Goal: Task Accomplishment & Management: Complete application form

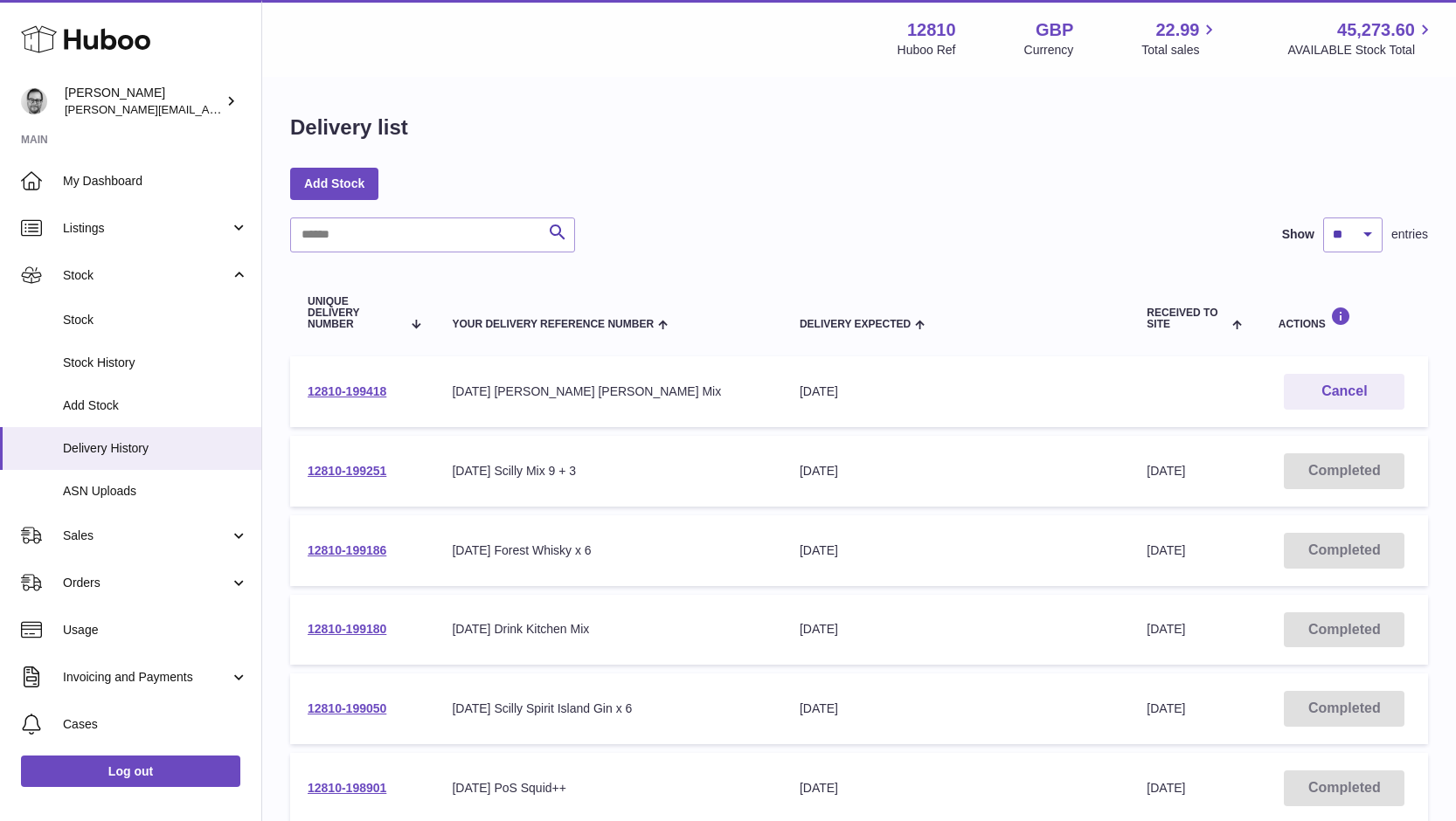
click at [361, 382] on td "12810-199418" at bounding box center [362, 391] width 144 height 70
click at [358, 389] on link "12810-199418" at bounding box center [347, 391] width 78 height 14
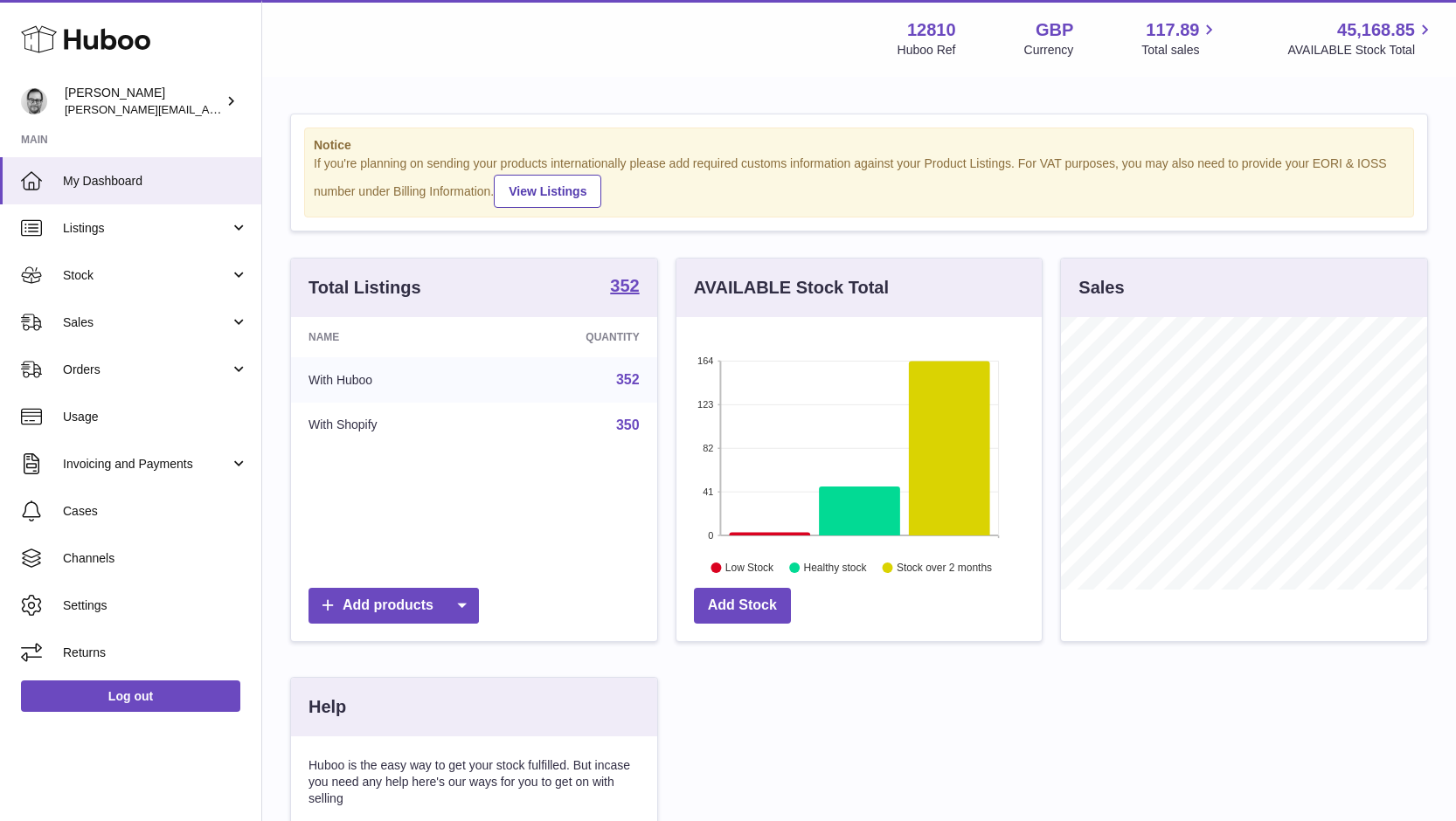
scroll to position [273, 366]
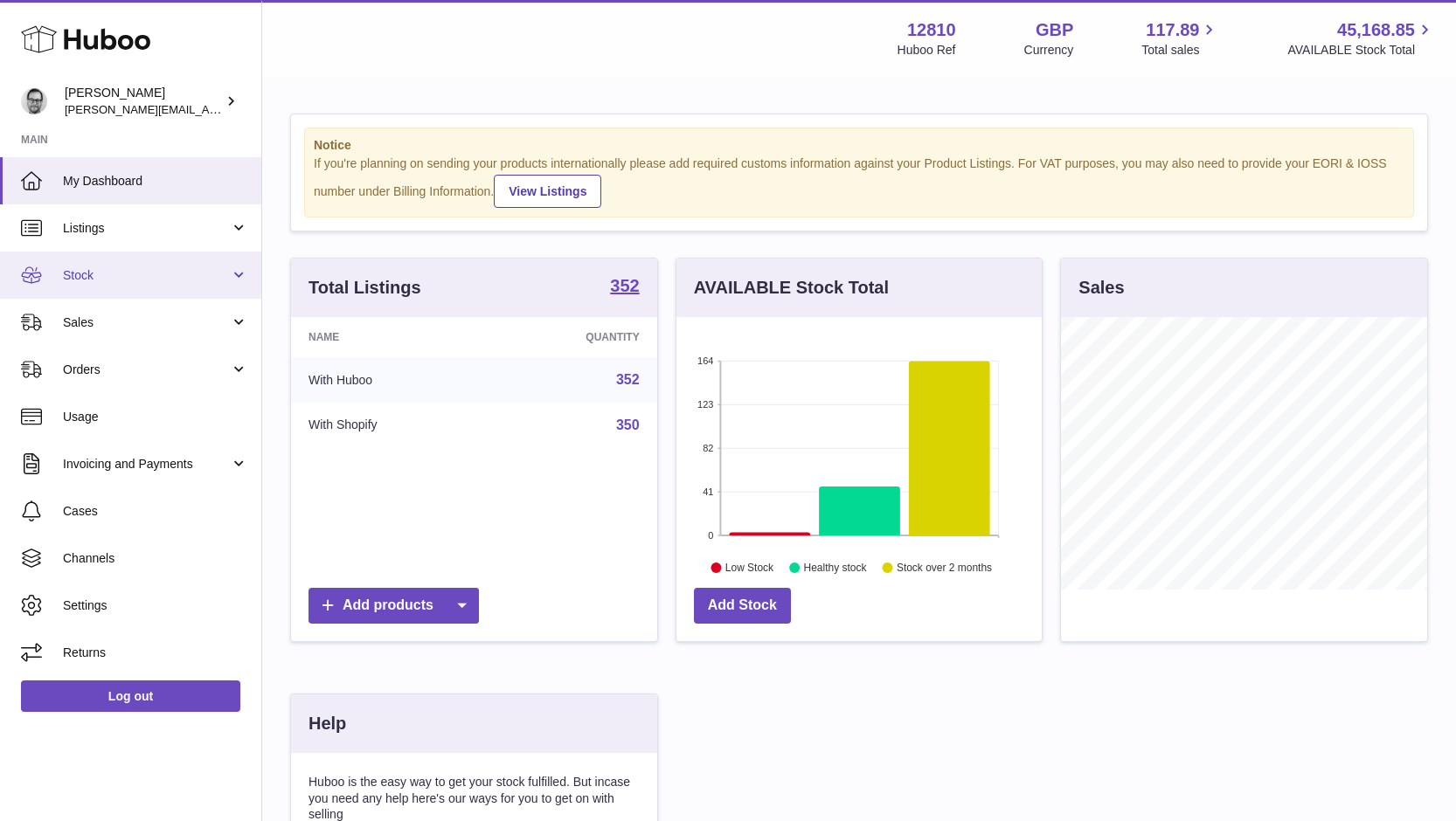
click at [105, 270] on span "Stock" at bounding box center [146, 275] width 167 height 17
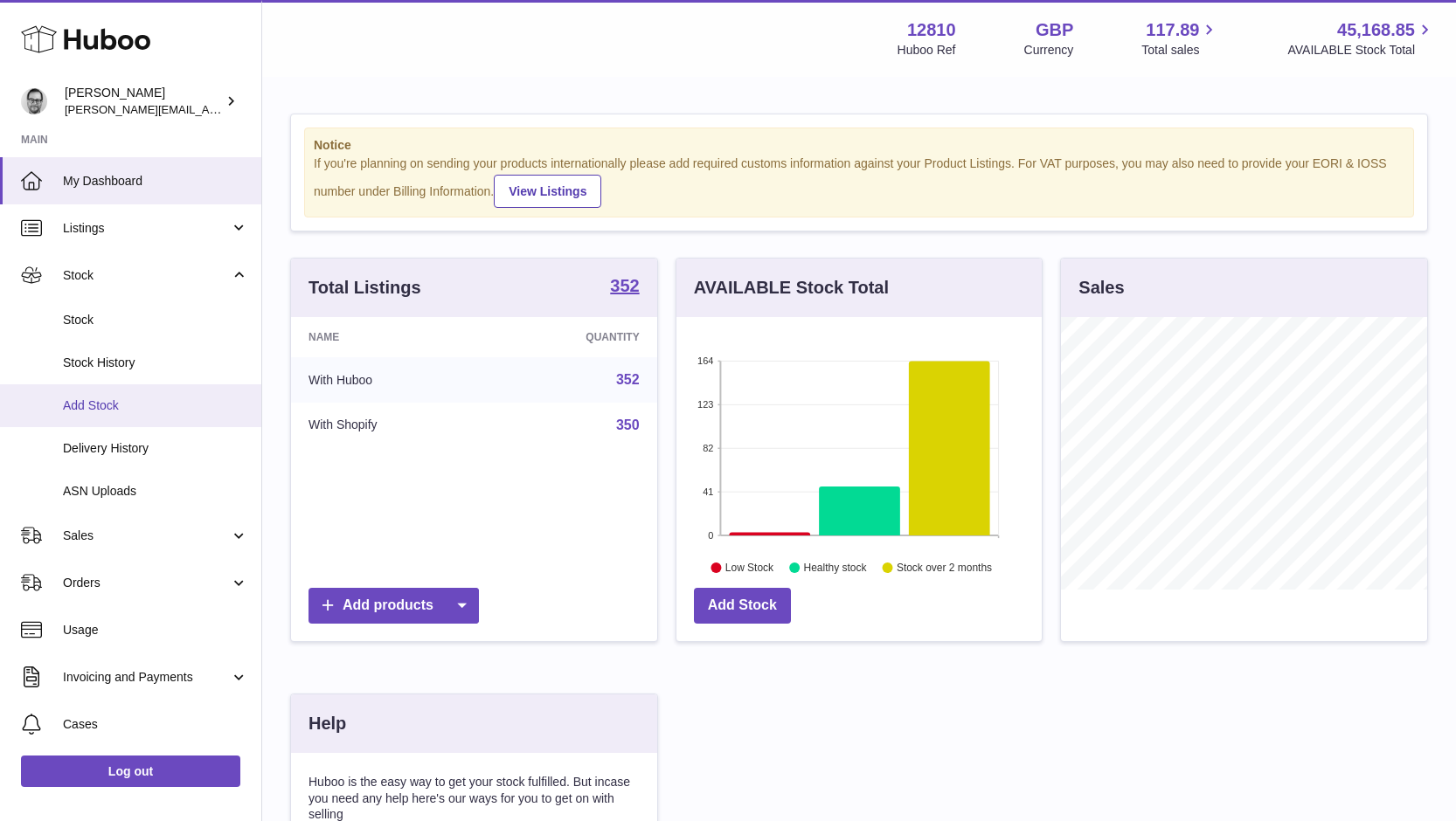
click at [90, 398] on span "Add Stock" at bounding box center [156, 406] width 185 height 17
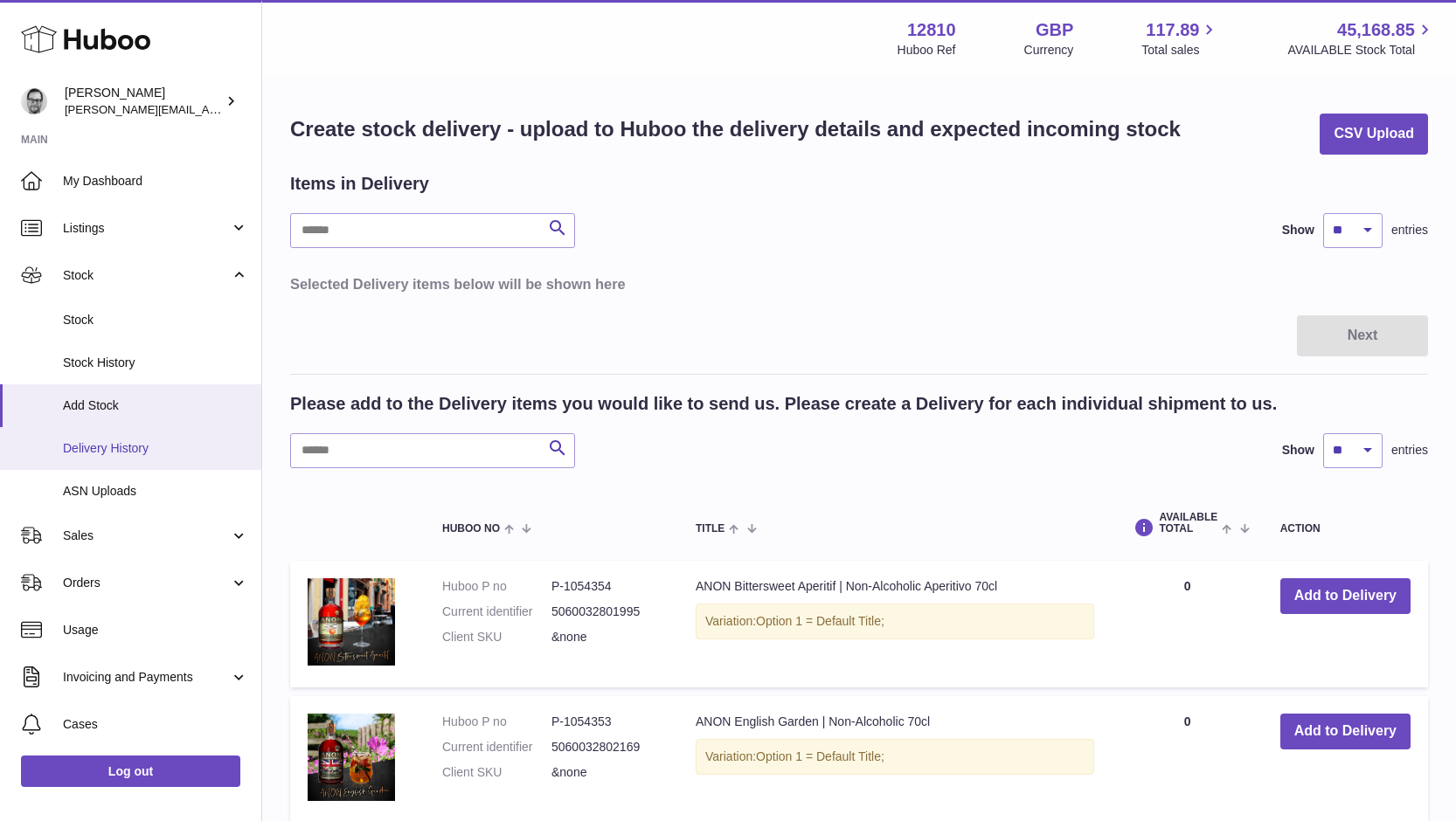
click at [103, 447] on span "Delivery History" at bounding box center [156, 448] width 185 height 17
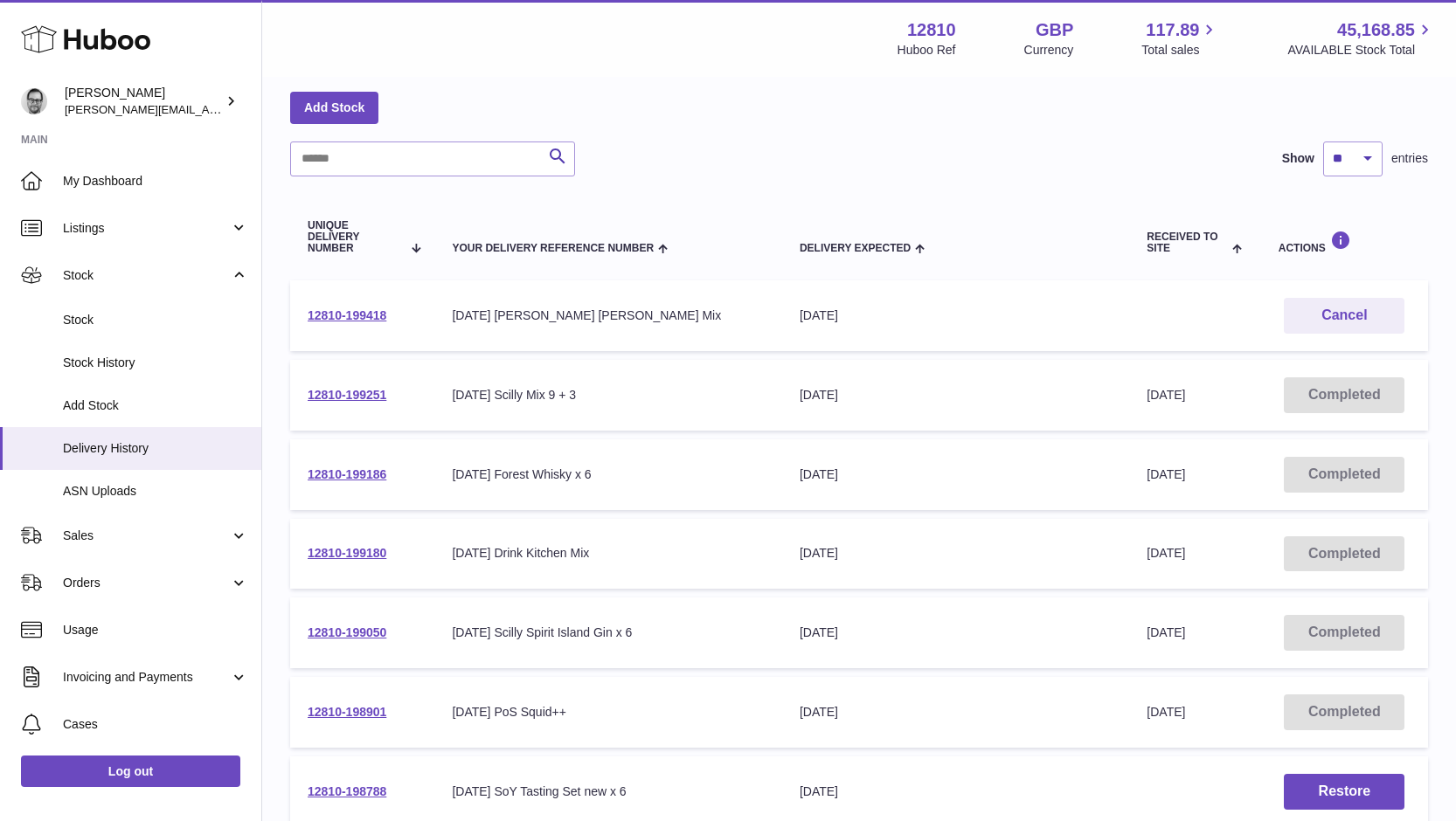
scroll to position [78, 0]
click at [337, 314] on link "12810-199418" at bounding box center [347, 314] width 78 height 14
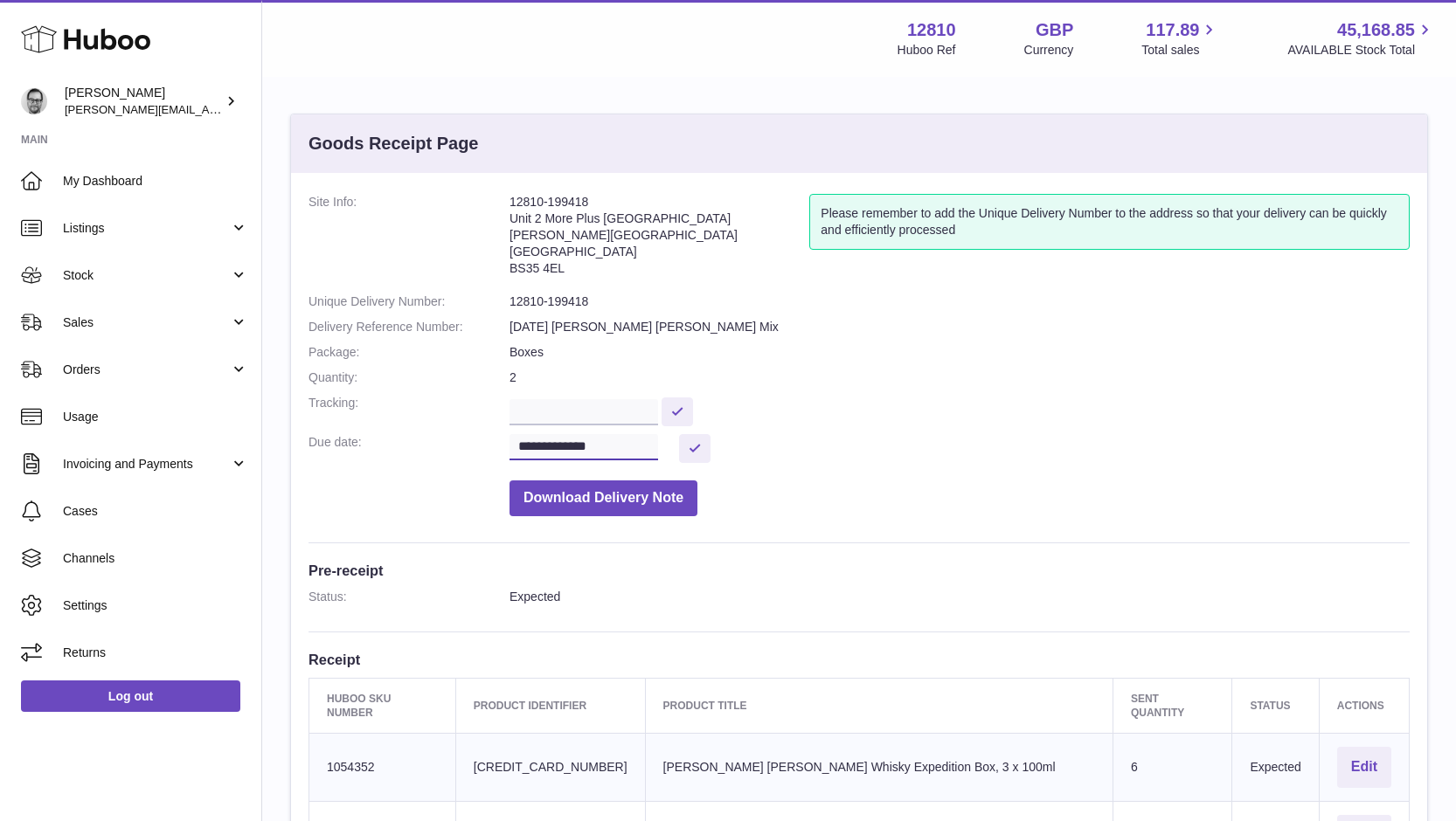
click at [578, 442] on input "**********" at bounding box center [583, 447] width 149 height 26
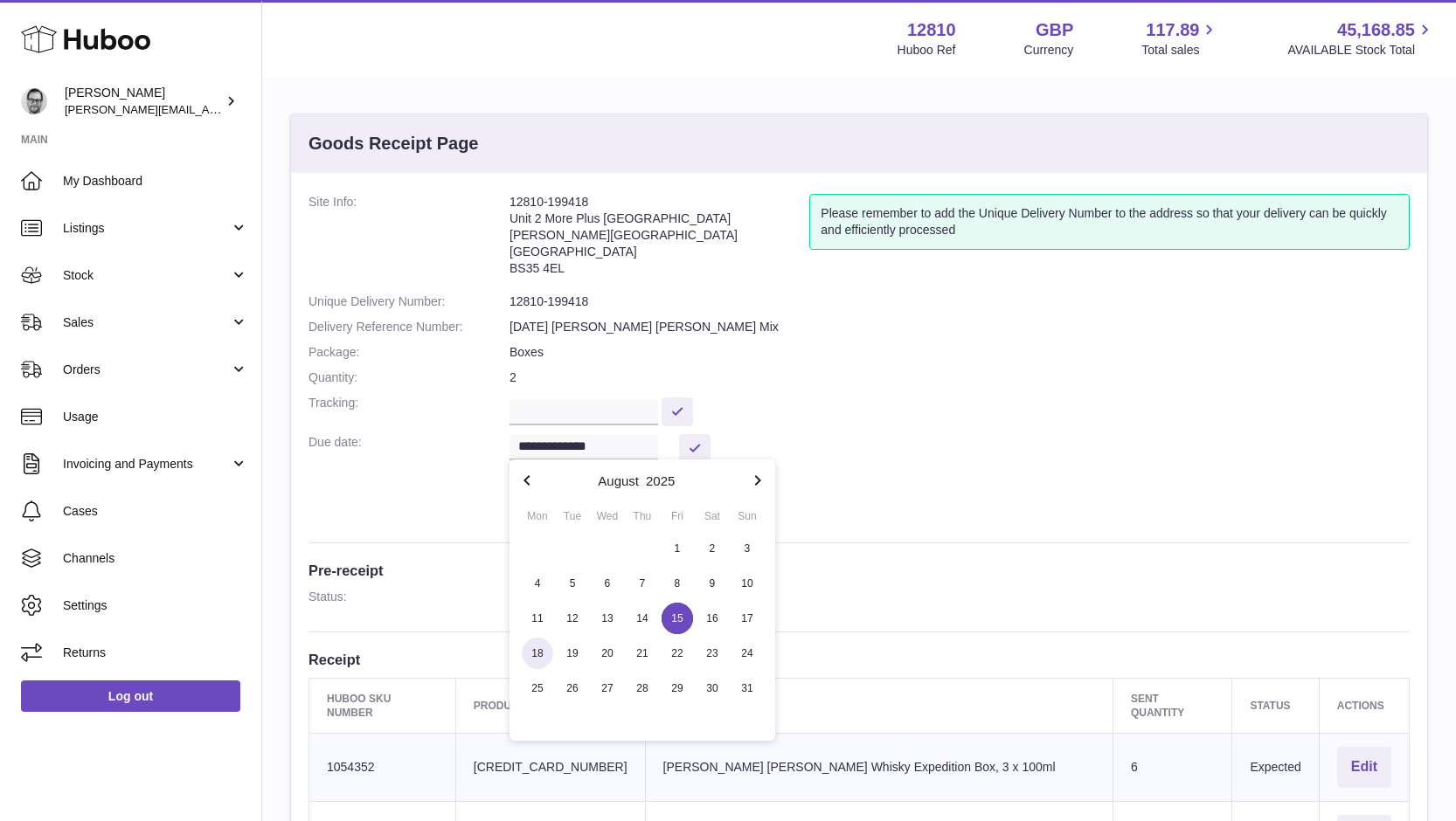
click at [537, 646] on span "18" at bounding box center [537, 653] width 31 height 31
type input "**********"
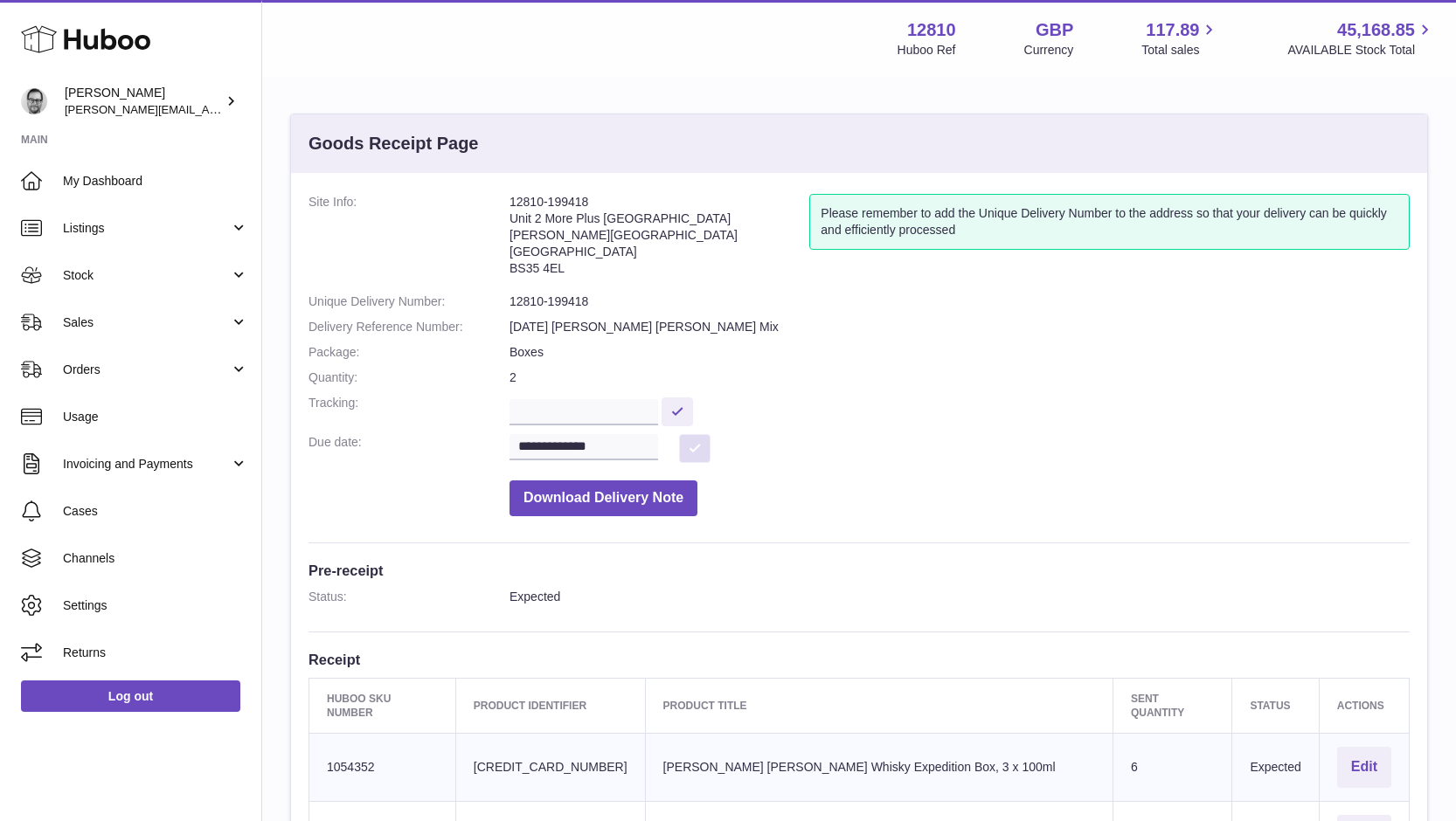
click at [697, 447] on button at bounding box center [694, 448] width 31 height 29
click at [609, 406] on input "text" at bounding box center [583, 412] width 149 height 26
click at [527, 406] on input "**********" at bounding box center [583, 412] width 149 height 26
type input "**********"
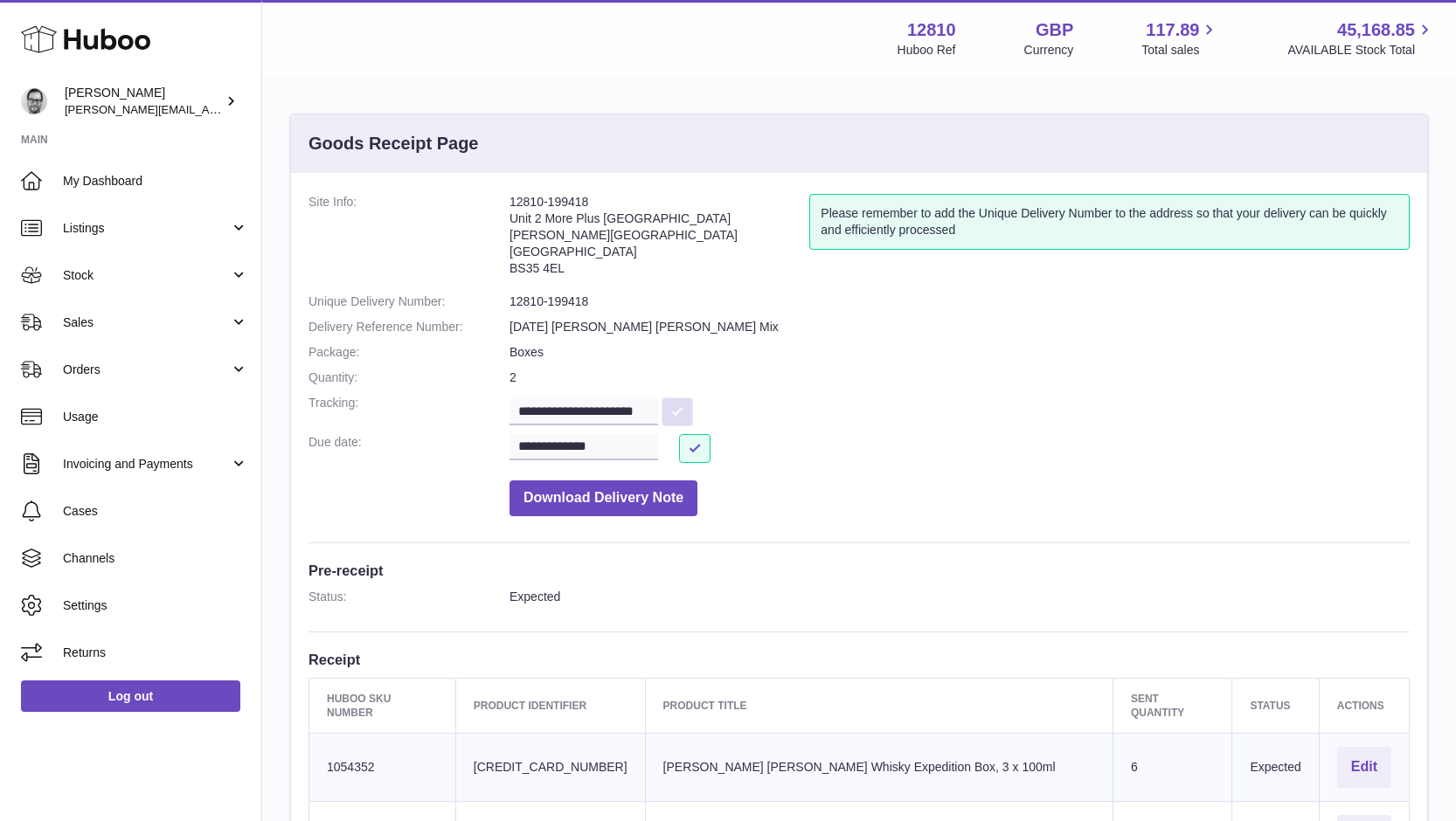
click at [679, 407] on button at bounding box center [677, 412] width 31 height 29
click at [690, 441] on button at bounding box center [694, 448] width 31 height 29
click at [108, 277] on span "Stock" at bounding box center [146, 275] width 167 height 17
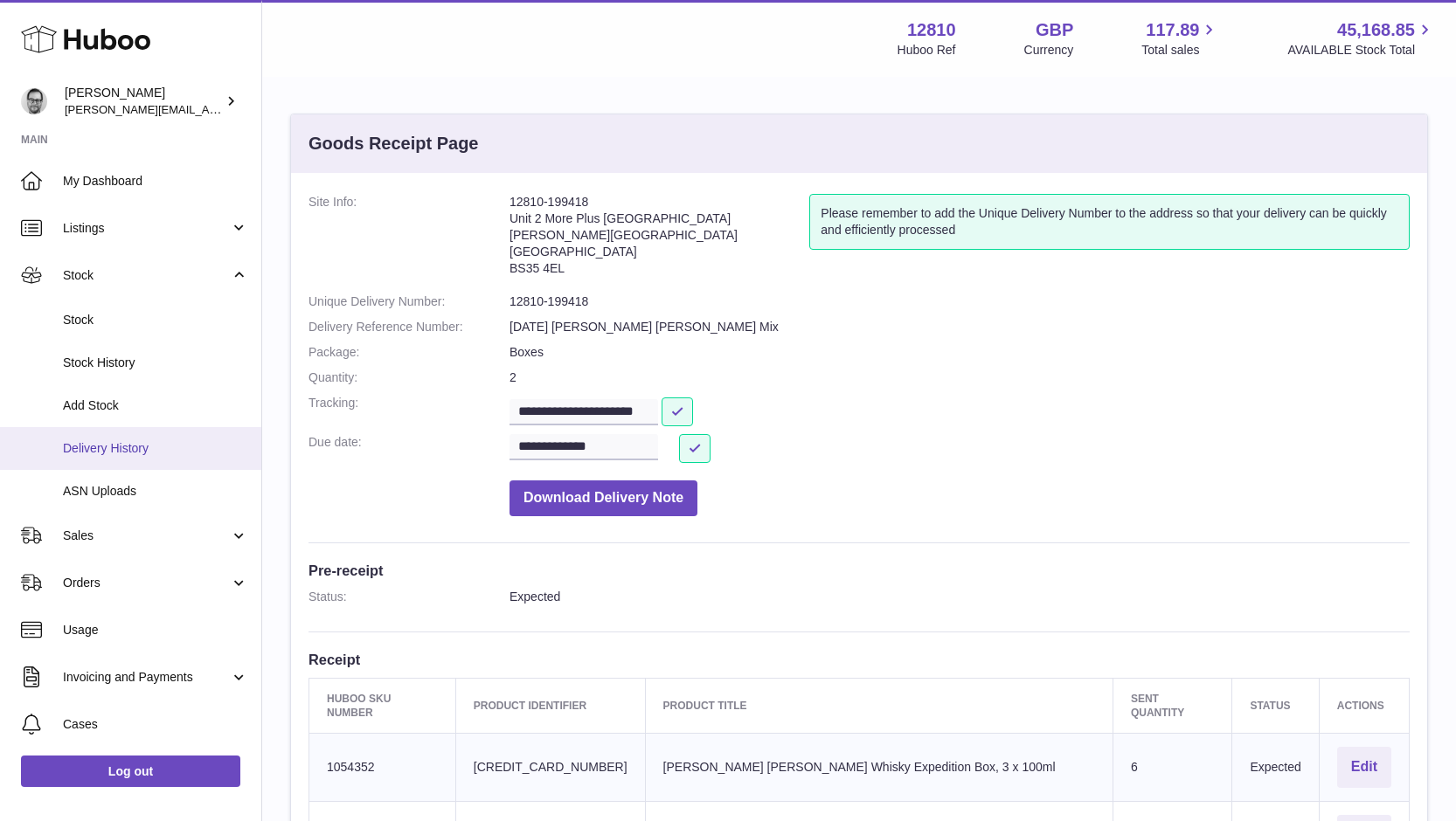
click at [119, 453] on span "Delivery History" at bounding box center [156, 448] width 185 height 17
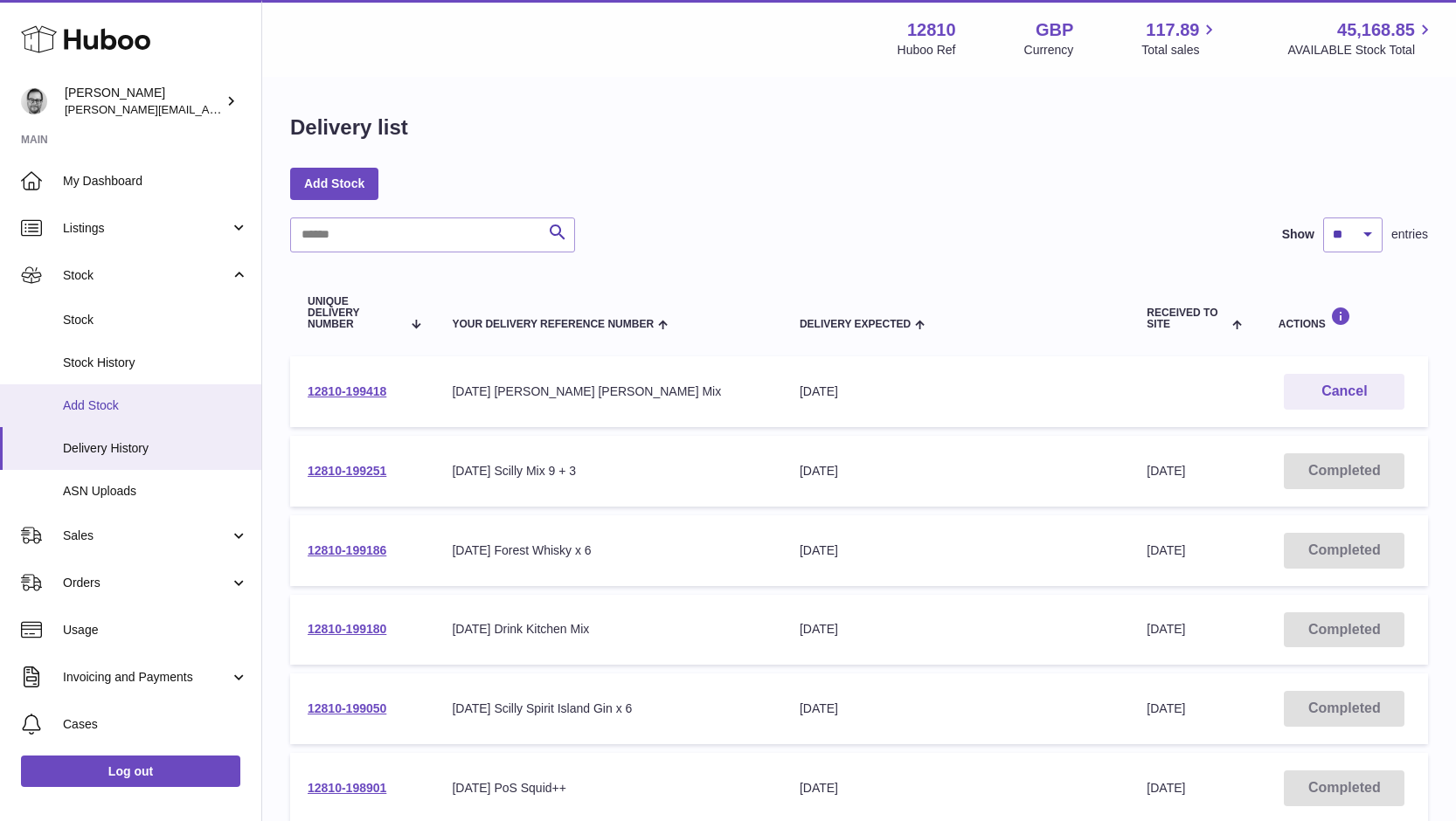
click at [104, 406] on span "Add Stock" at bounding box center [156, 406] width 185 height 17
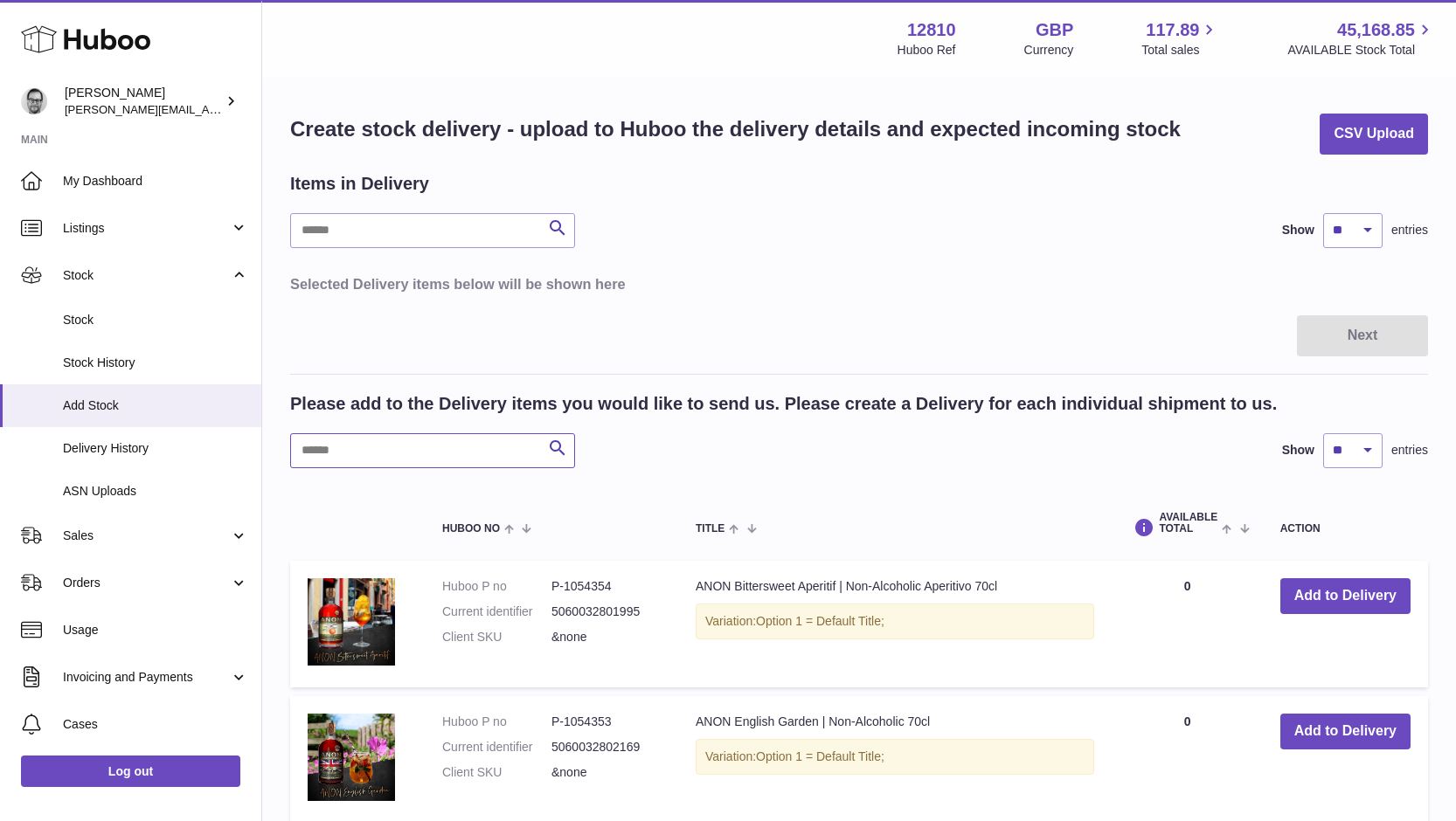
click at [383, 450] on input "text" at bounding box center [432, 450] width 284 height 35
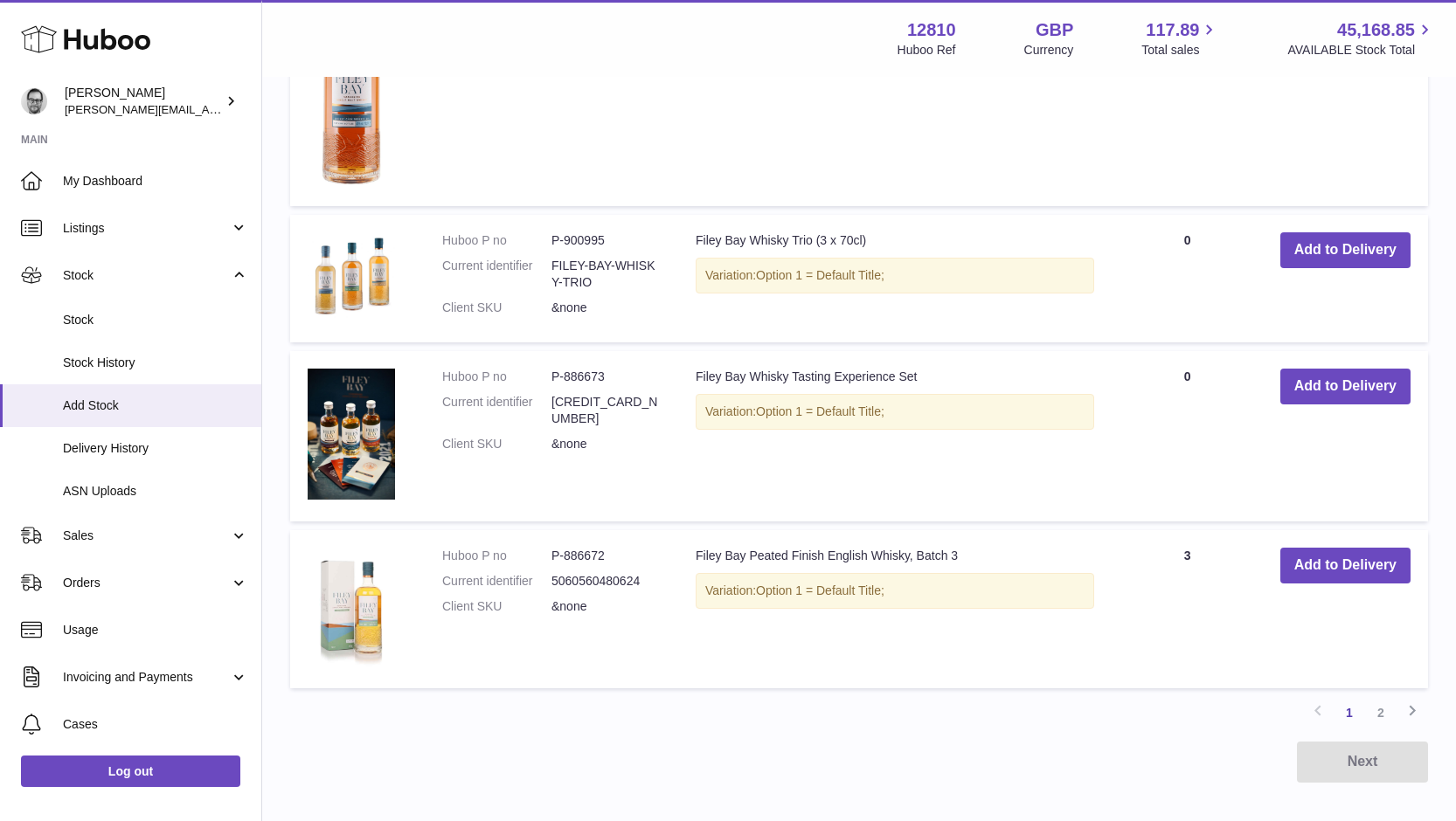
scroll to position [1518, 0]
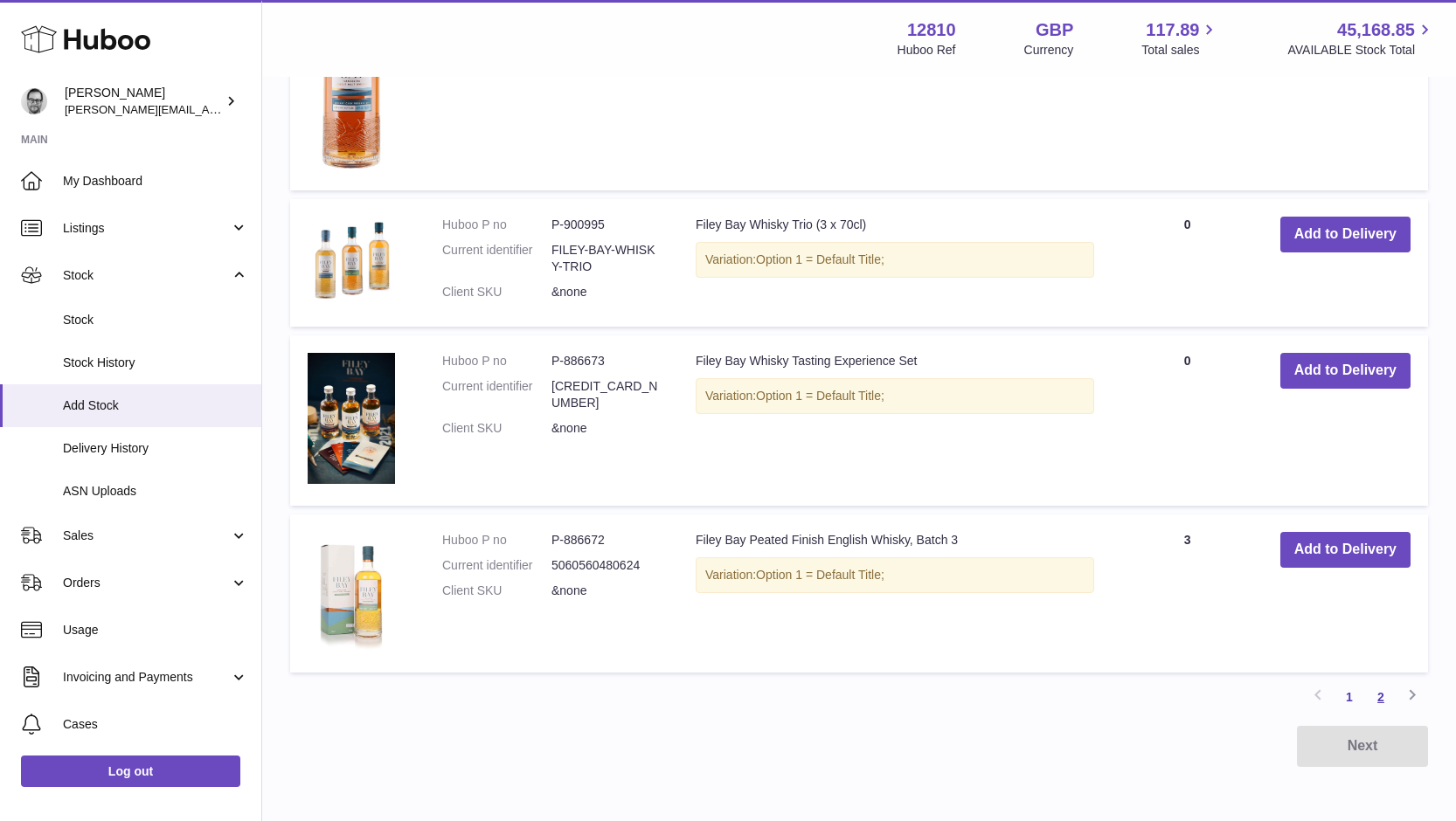
click at [1381, 700] on link "2" at bounding box center [1380, 696] width 31 height 31
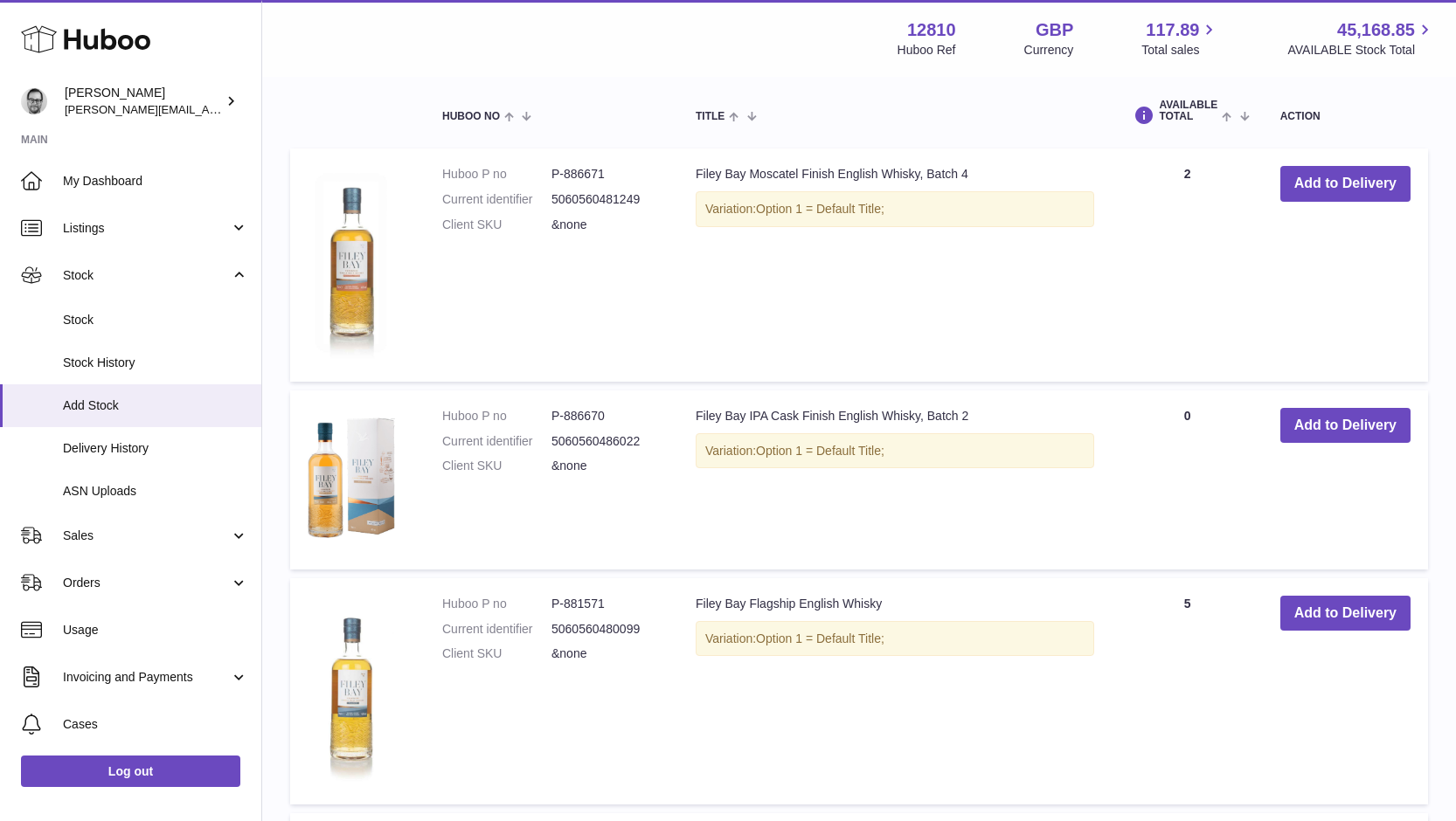
scroll to position [450, 0]
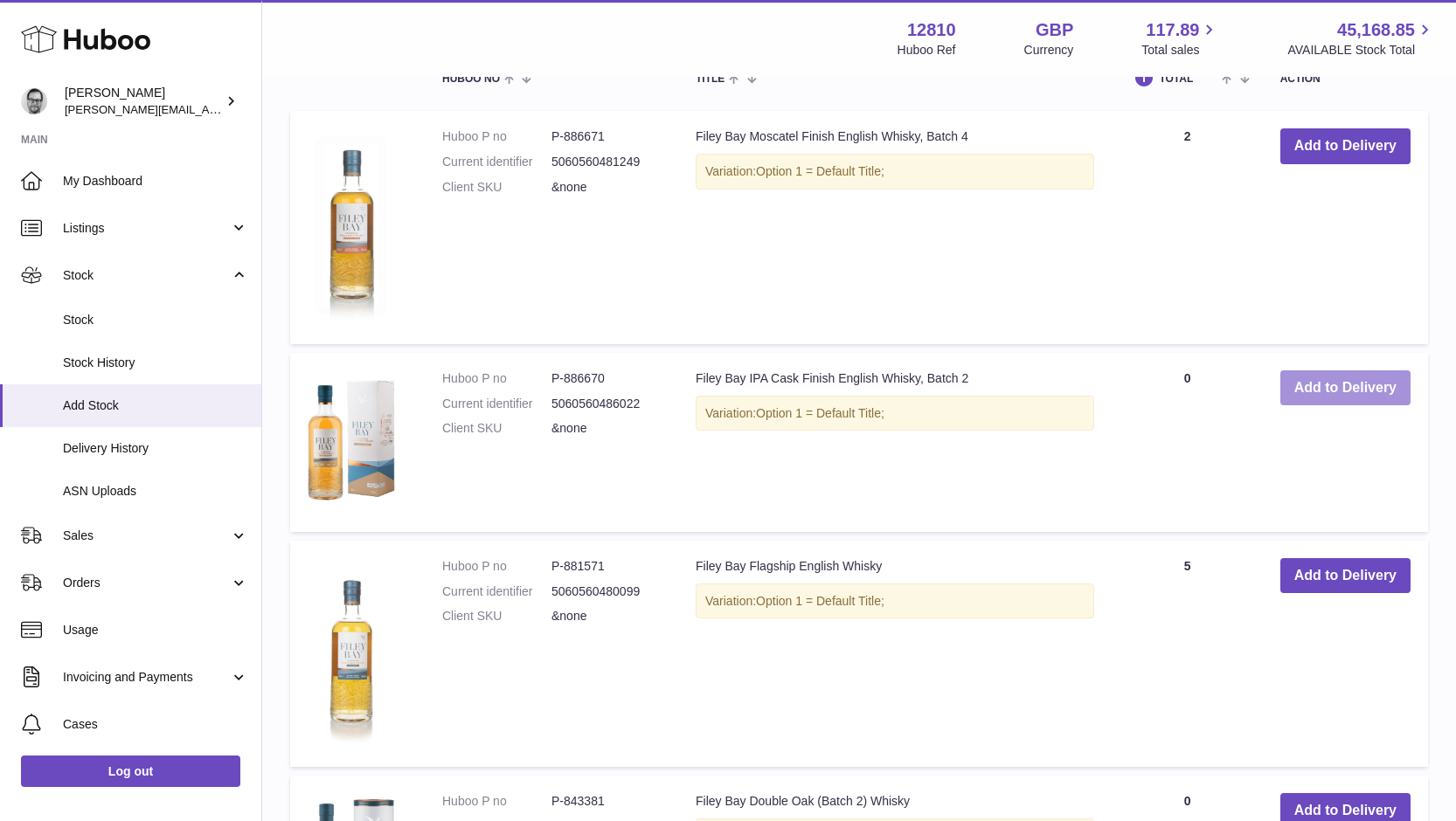
click at [1361, 383] on button "Add to Delivery" at bounding box center [1345, 389] width 130 height 36
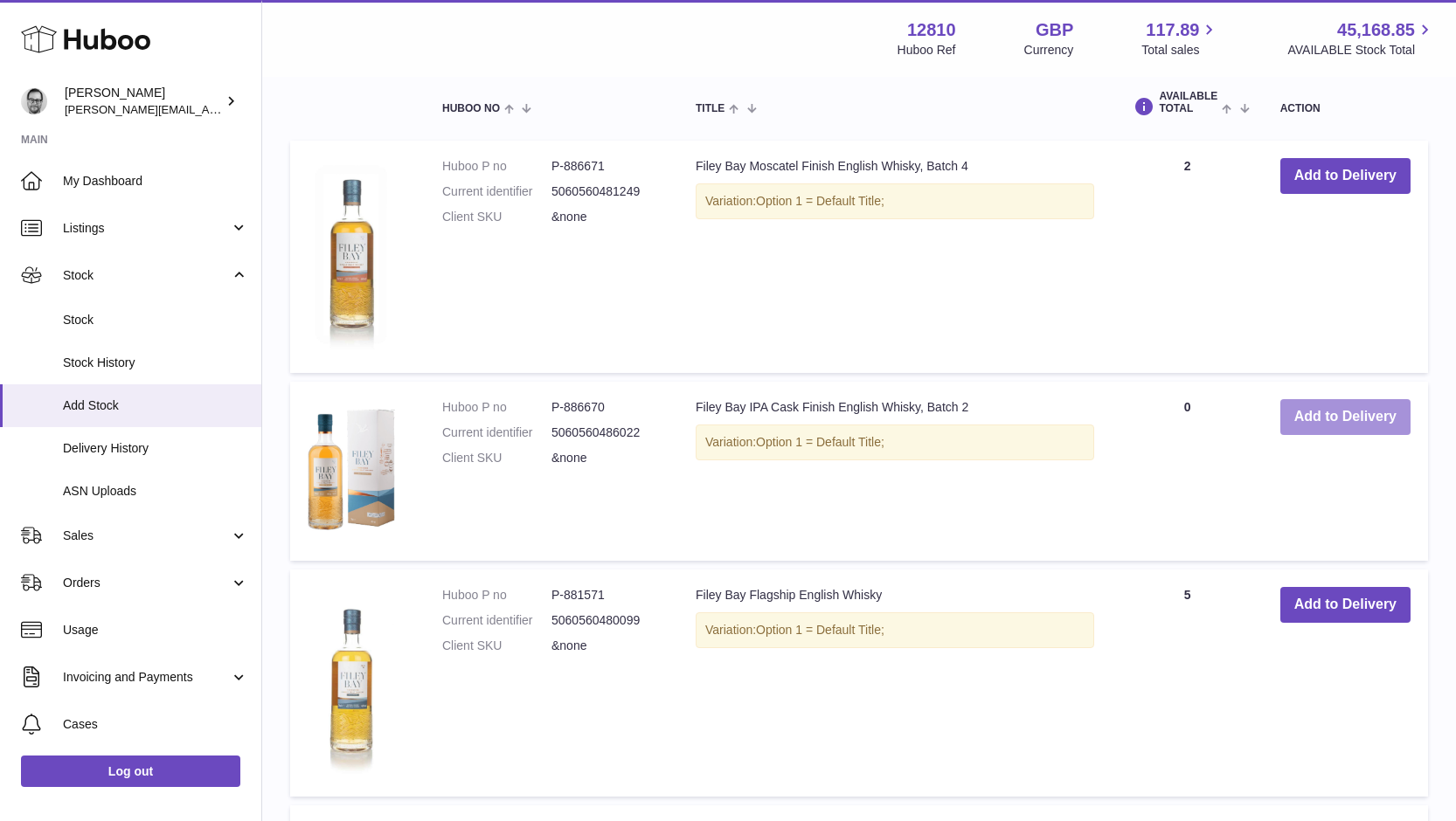
scroll to position [667, 0]
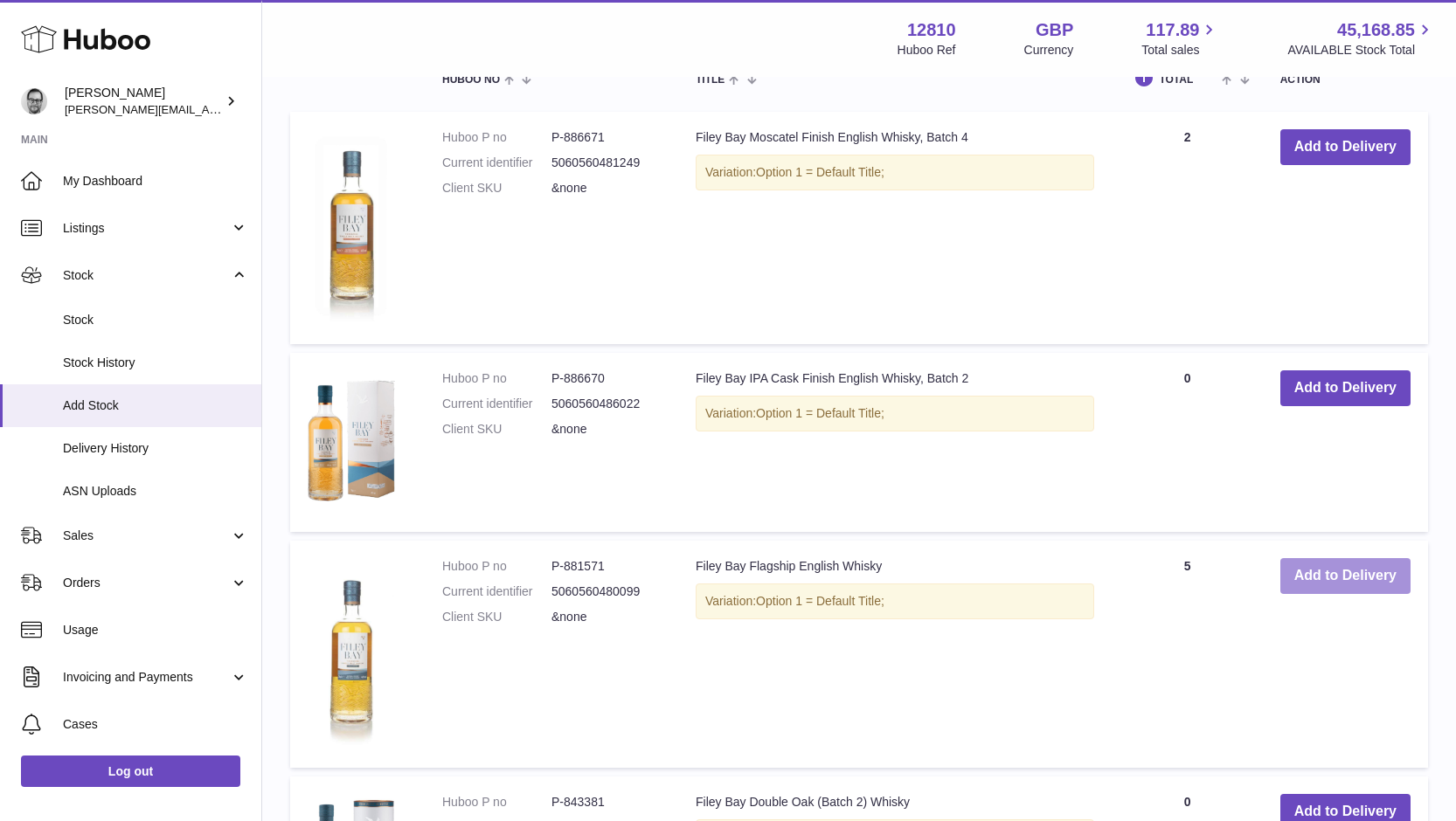
click at [1320, 560] on button "Add to Delivery" at bounding box center [1345, 576] width 130 height 36
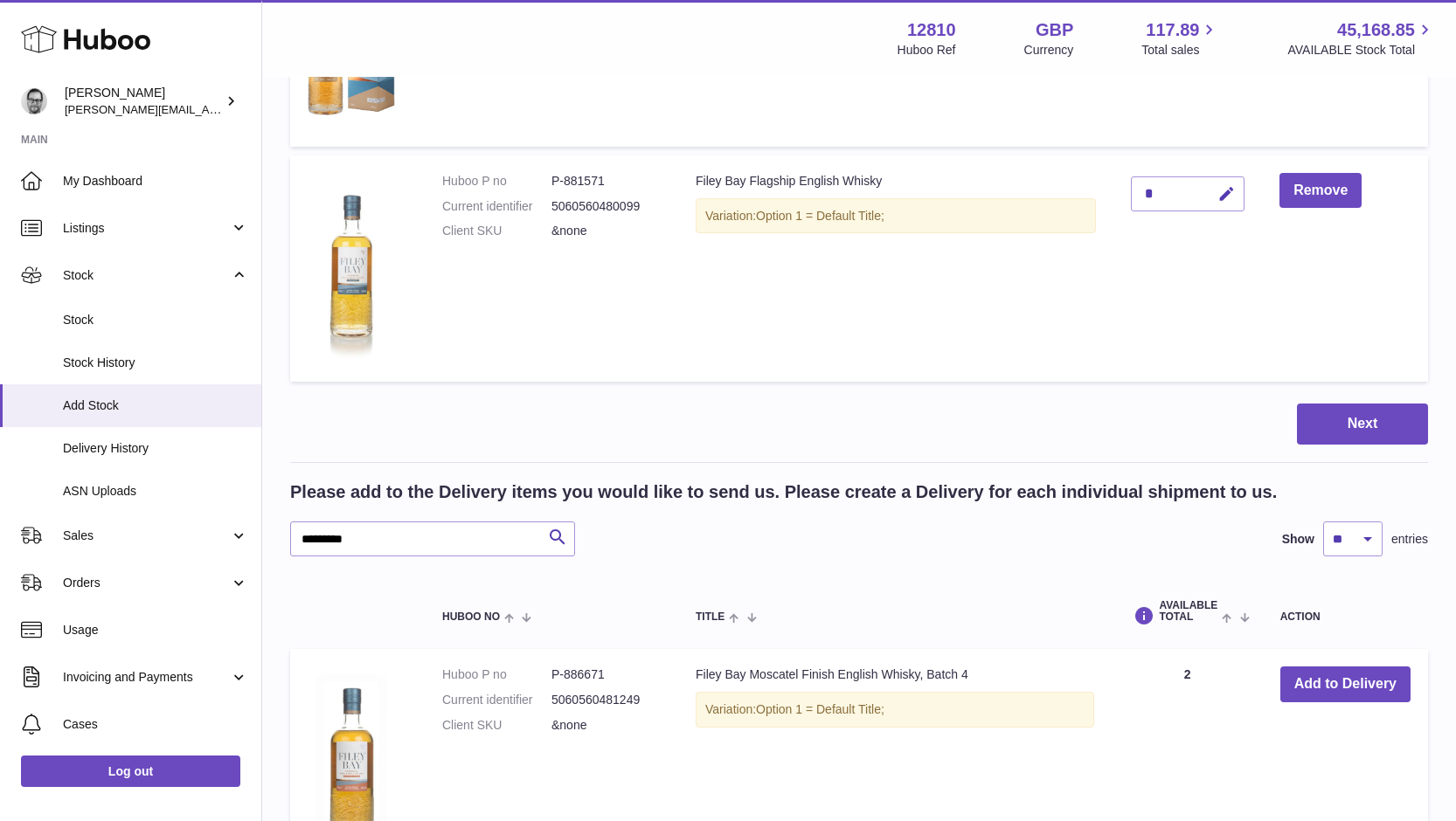
scroll to position [365, 0]
drag, startPoint x: 360, startPoint y: 538, endPoint x: 255, endPoint y: 542, distance: 105.1
click at [255, 542] on div "Huboo Alex Murray alex@digidistiller.com Main My Dashboard Listings Not with Hu…" at bounding box center [728, 679] width 1456 height 2089
type input "**********"
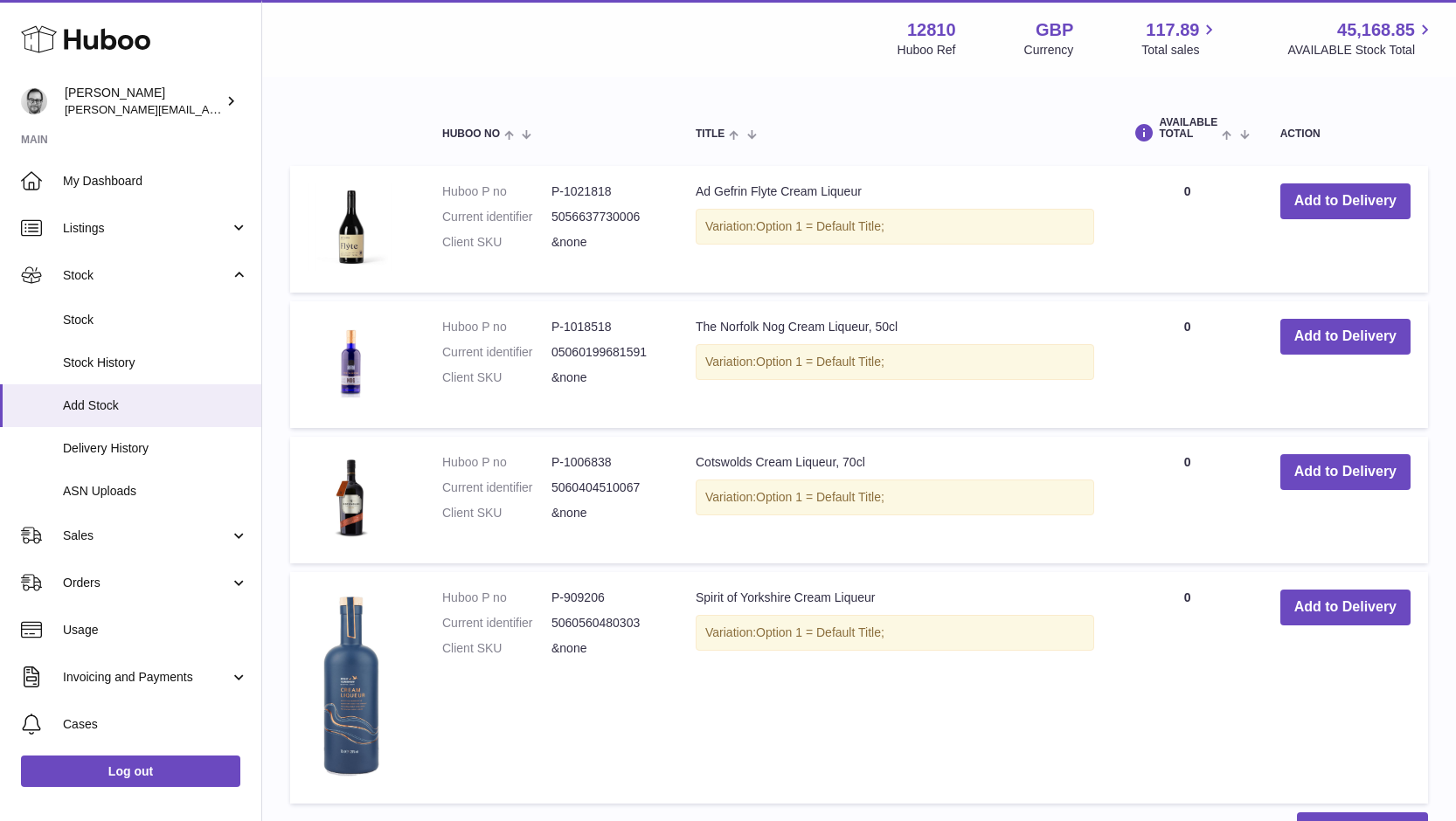
scroll to position [849, 0]
click at [1332, 603] on button "Add to Delivery" at bounding box center [1345, 606] width 130 height 36
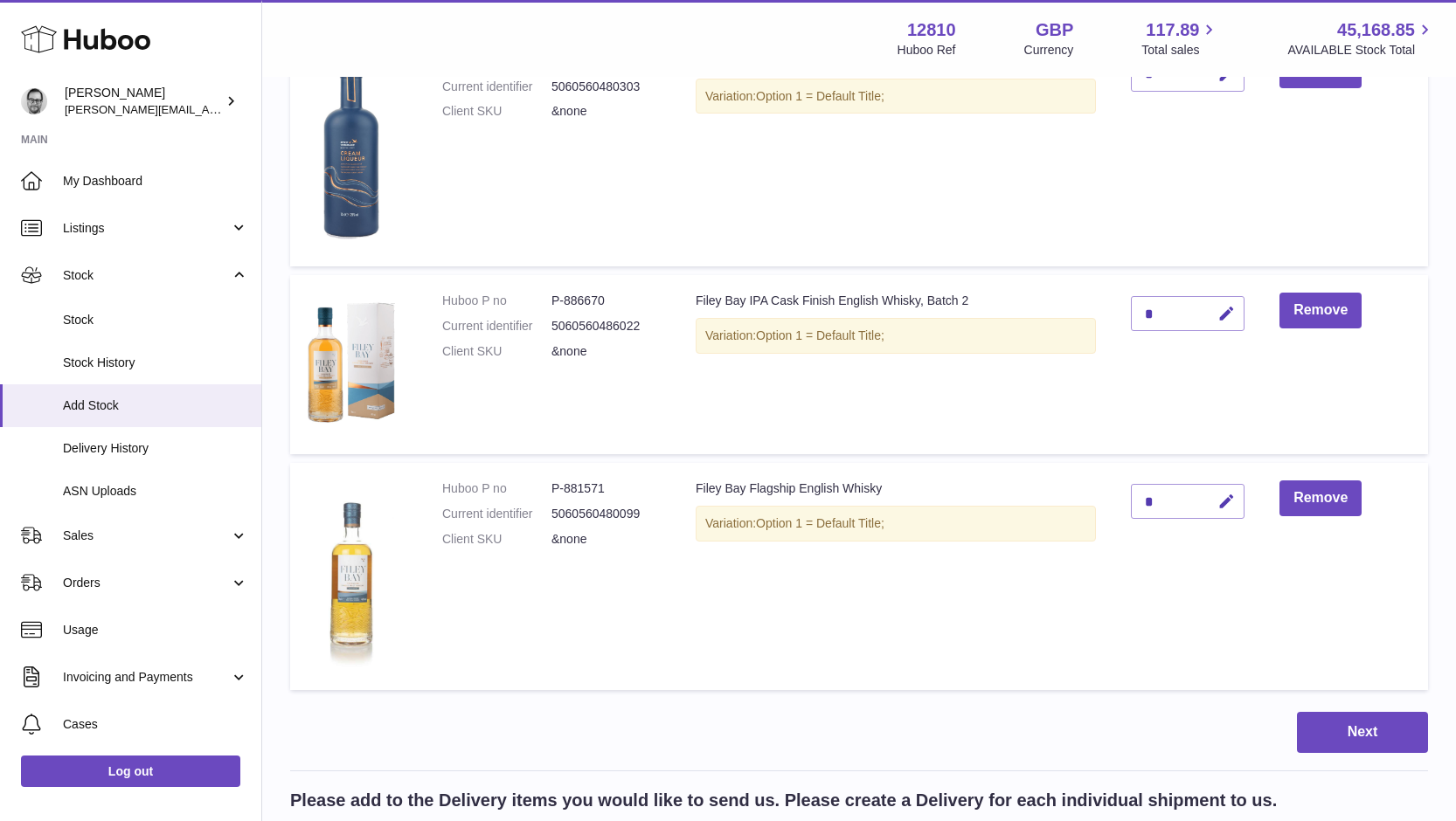
scroll to position [238, 0]
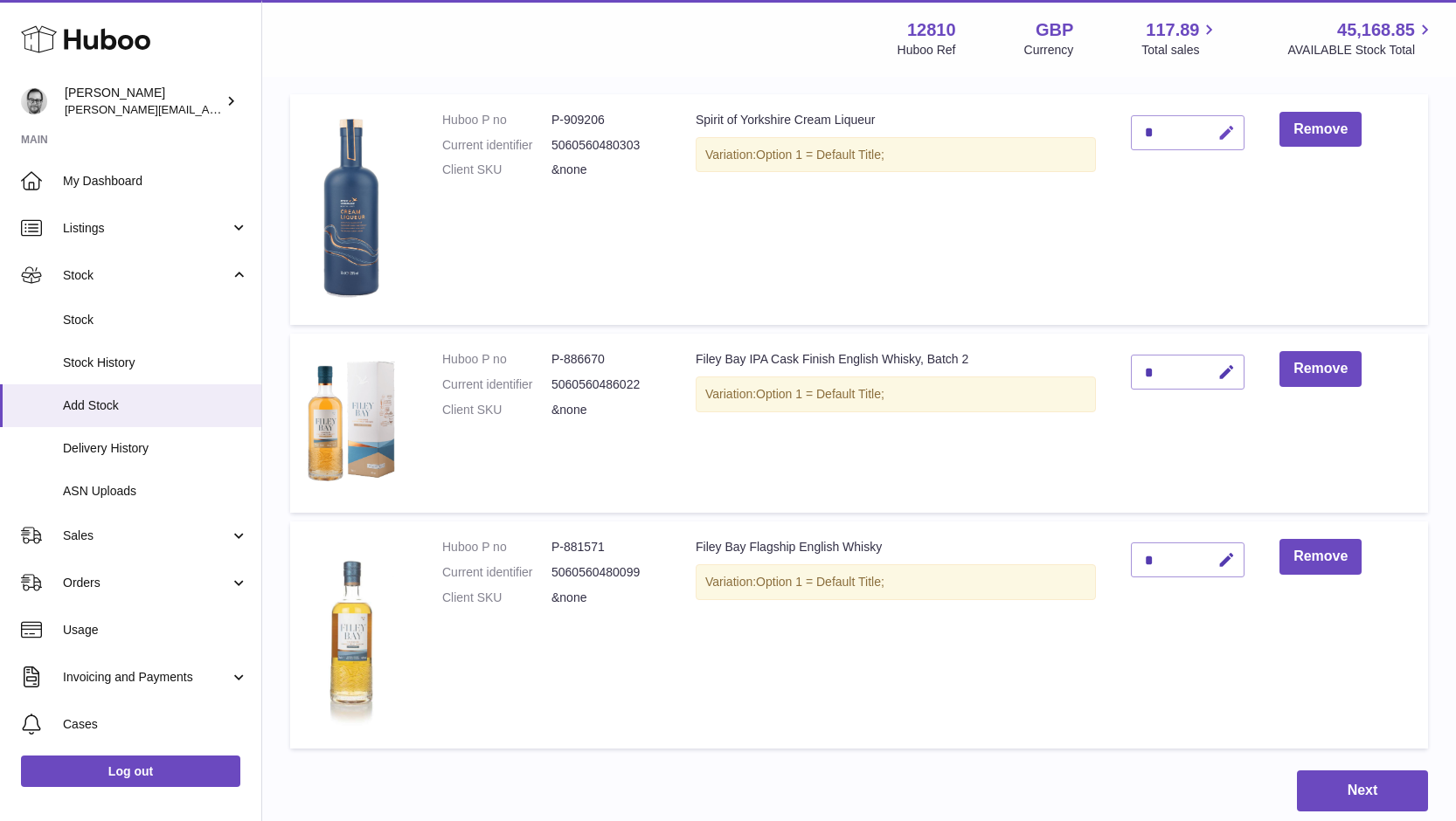
click at [1229, 132] on icon "button" at bounding box center [1226, 133] width 19 height 19
drag, startPoint x: 1162, startPoint y: 127, endPoint x: 1123, endPoint y: 128, distance: 39.0
click at [1123, 128] on td "*" at bounding box center [1187, 210] width 149 height 232
type input "*"
click at [1226, 131] on icon "submit" at bounding box center [1227, 133] width 16 height 16
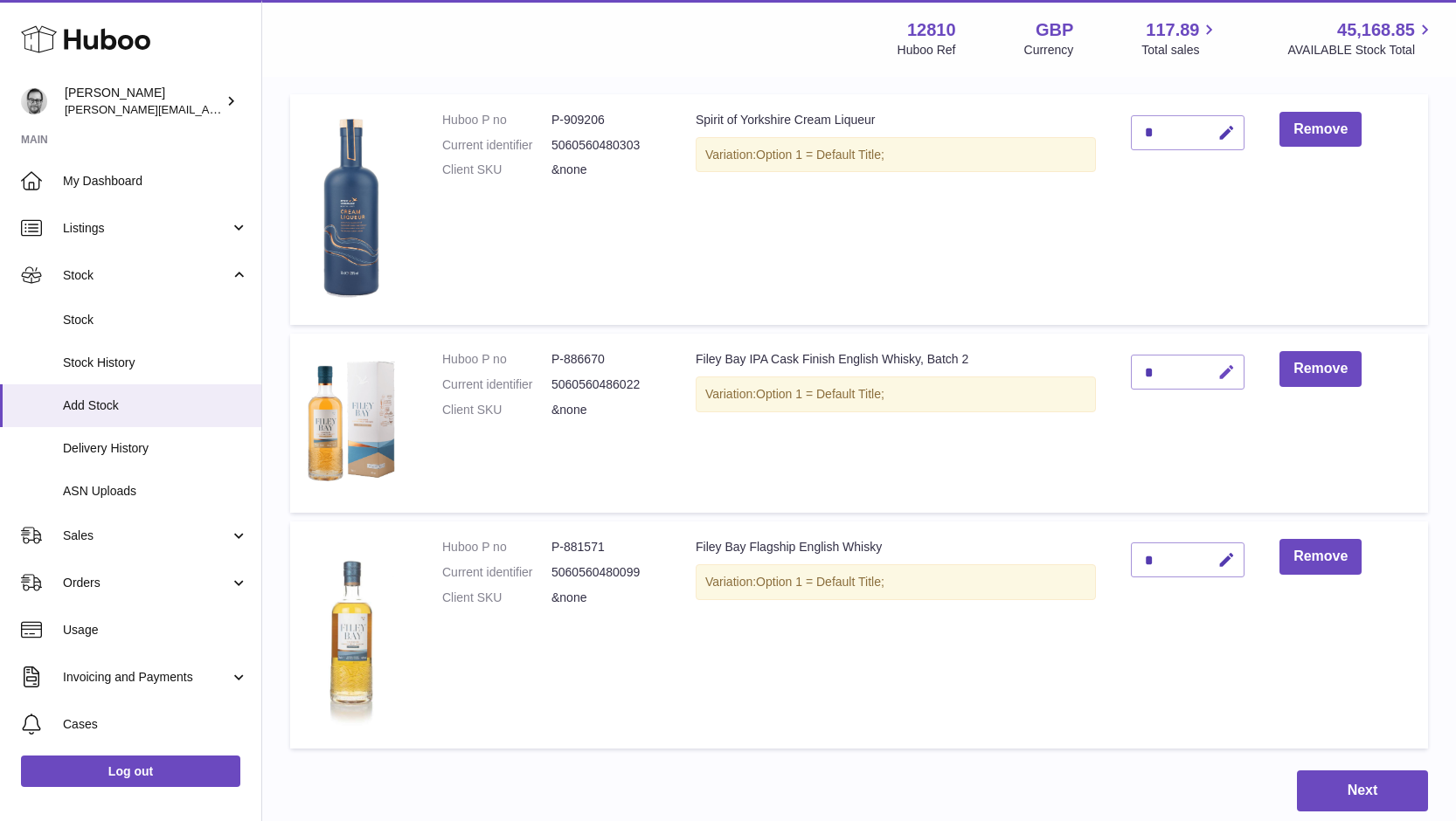
click at [1228, 366] on icon "button" at bounding box center [1226, 373] width 19 height 19
click at [1123, 372] on td "*" at bounding box center [1187, 423] width 149 height 179
type input "*"
click at [1227, 371] on icon "submit" at bounding box center [1227, 373] width 16 height 16
click at [1232, 561] on icon "button" at bounding box center [1226, 560] width 19 height 19
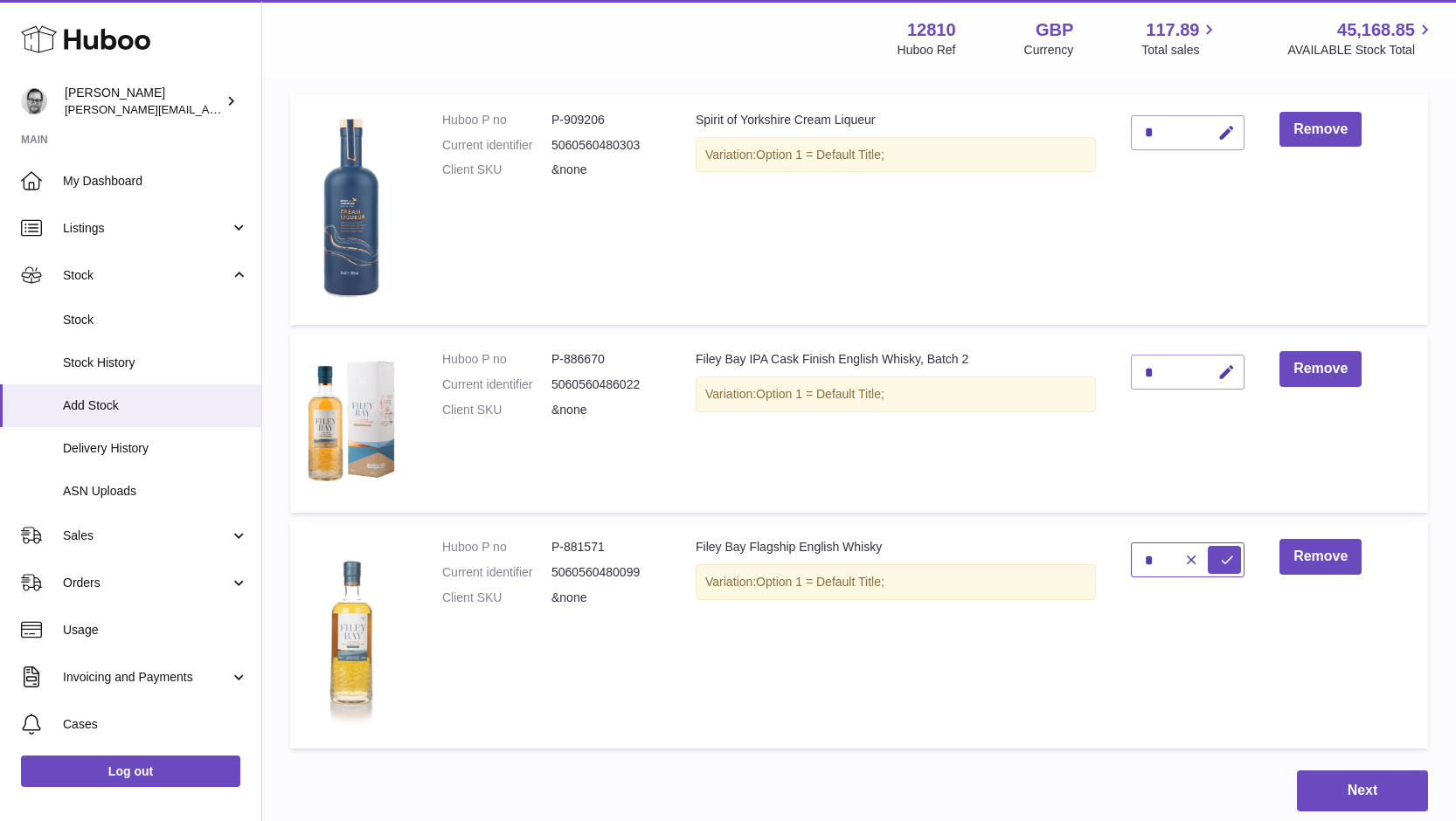
drag, startPoint x: 1124, startPoint y: 563, endPoint x: 1102, endPoint y: 561, distance: 22.1
click at [1103, 561] on tr "Huboo P no P-881571 Current identifier 5060560480099 Client SKU &none Filey Bay…" at bounding box center [859, 635] width 1138 height 227
type input "*"
click at [1230, 555] on icon "submit" at bounding box center [1227, 560] width 16 height 16
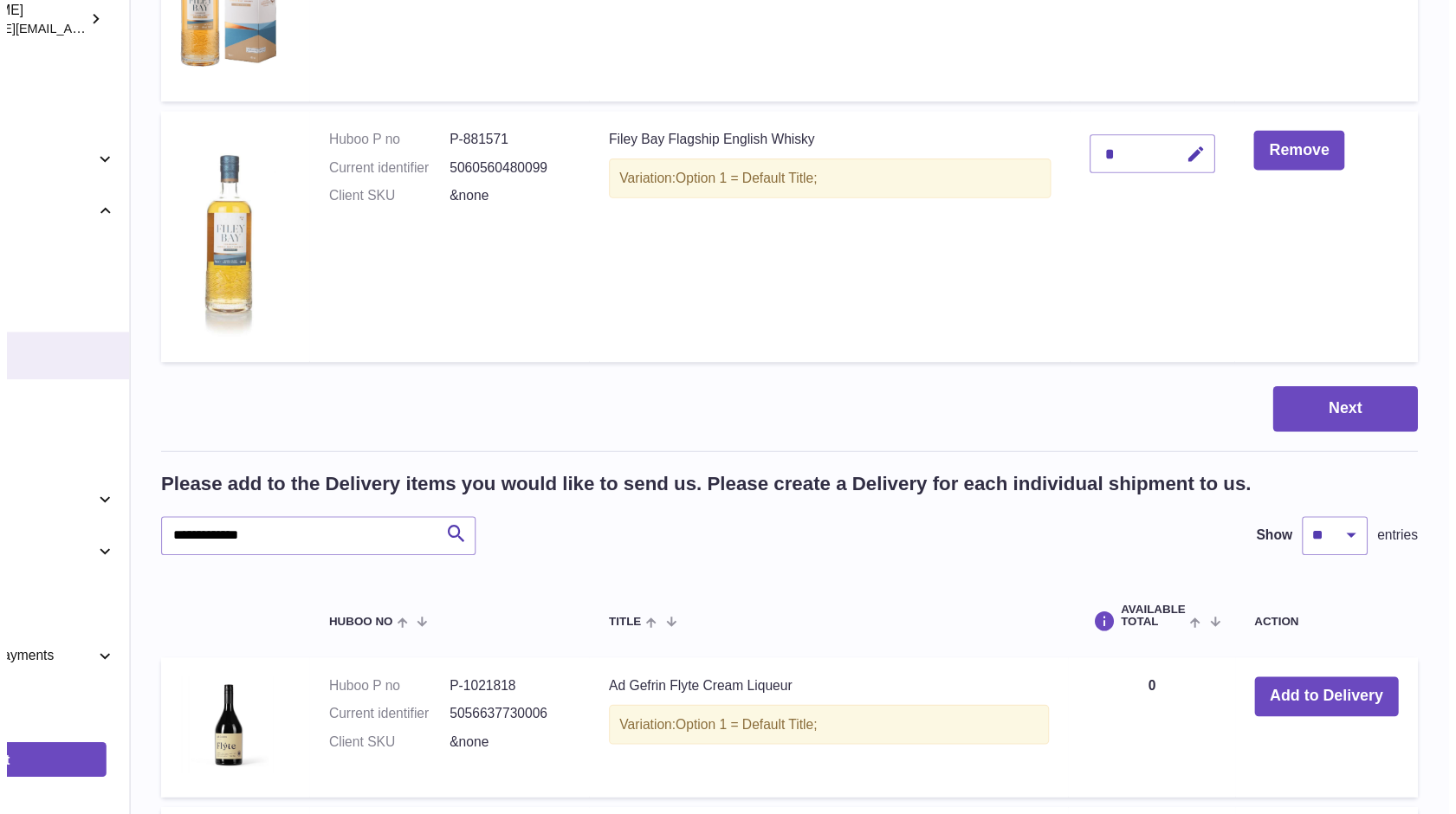
scroll to position [612, 0]
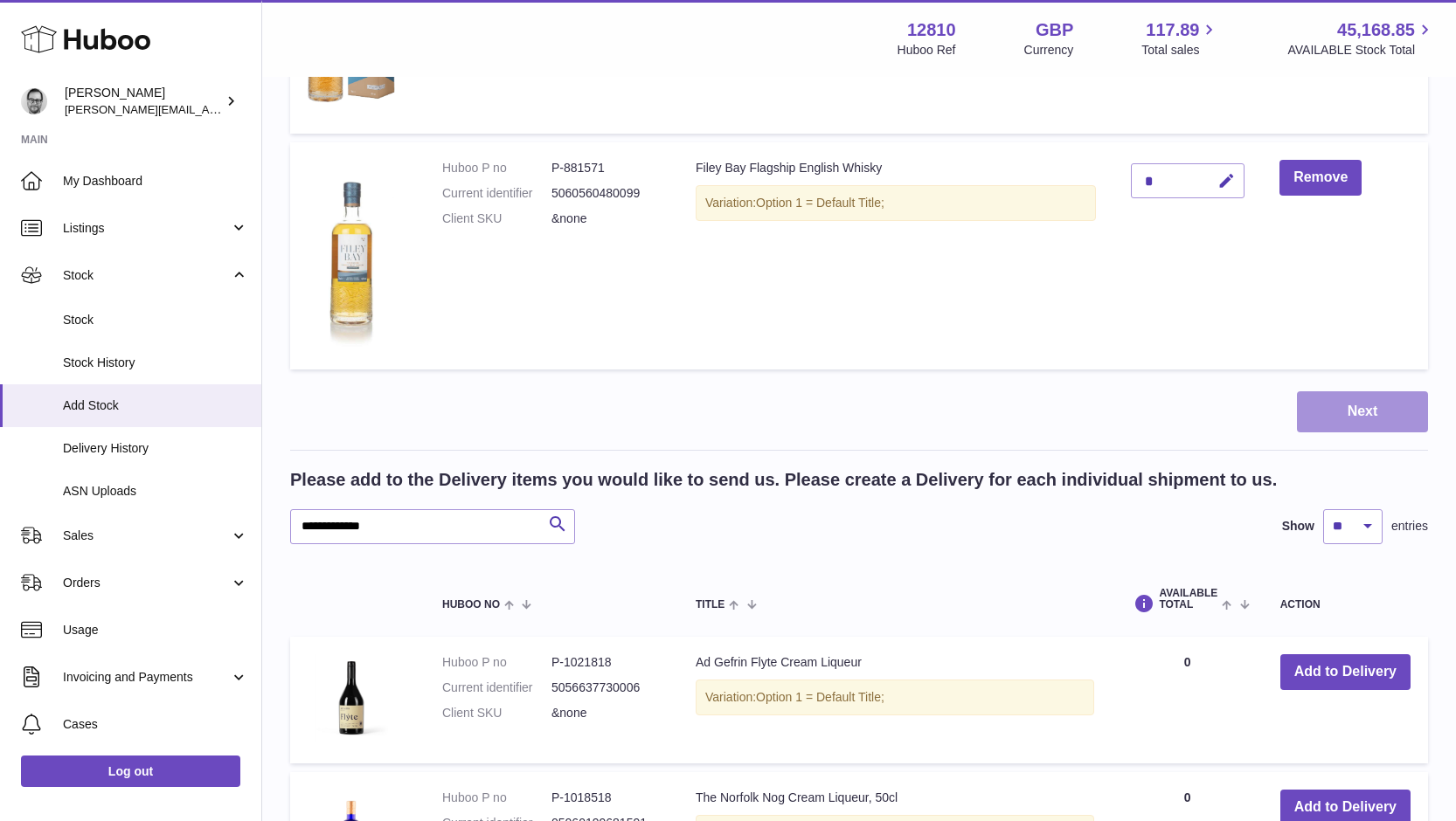
click at [1374, 414] on button "Next" at bounding box center [1361, 412] width 131 height 41
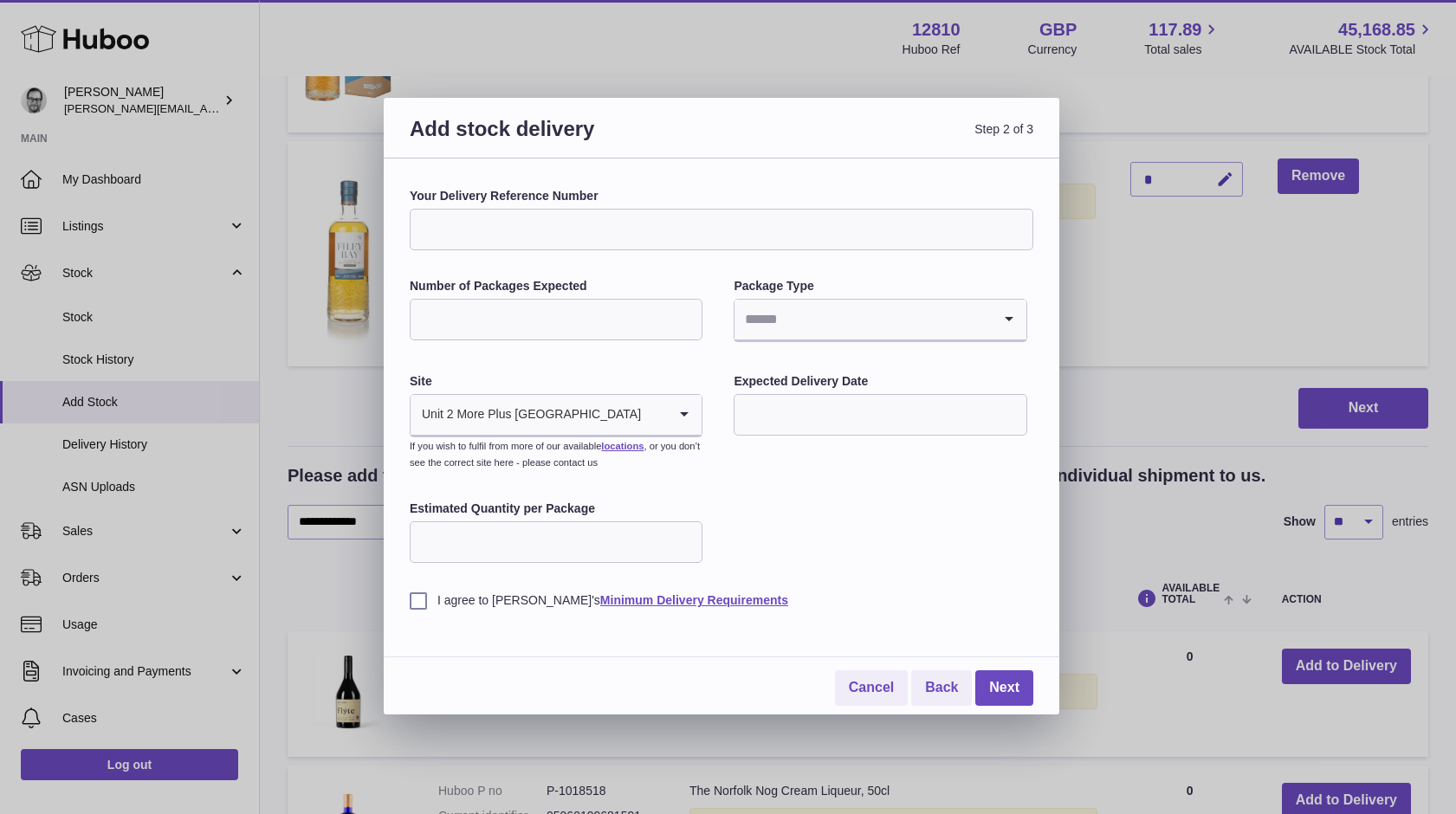
click at [517, 236] on input "Your Delivery Reference Number" at bounding box center [722, 229] width 624 height 42
type input "**********"
click at [509, 323] on input "Number of Packages Expected" at bounding box center [556, 319] width 293 height 42
type input "*"
click at [811, 305] on input "Search for option" at bounding box center [863, 319] width 256 height 40
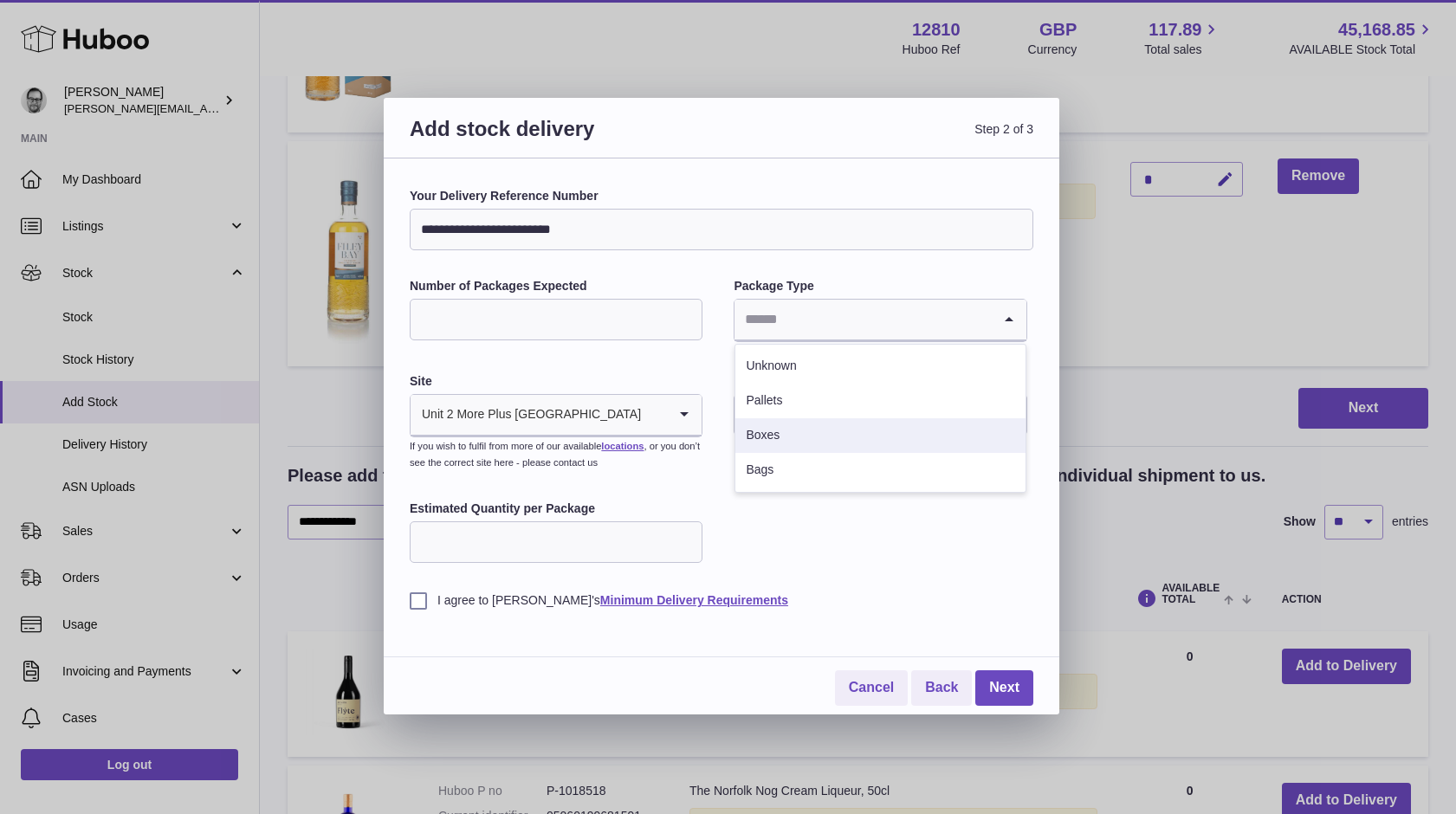
click at [781, 439] on li "Boxes" at bounding box center [880, 435] width 289 height 34
click at [793, 407] on input "text" at bounding box center [880, 415] width 293 height 42
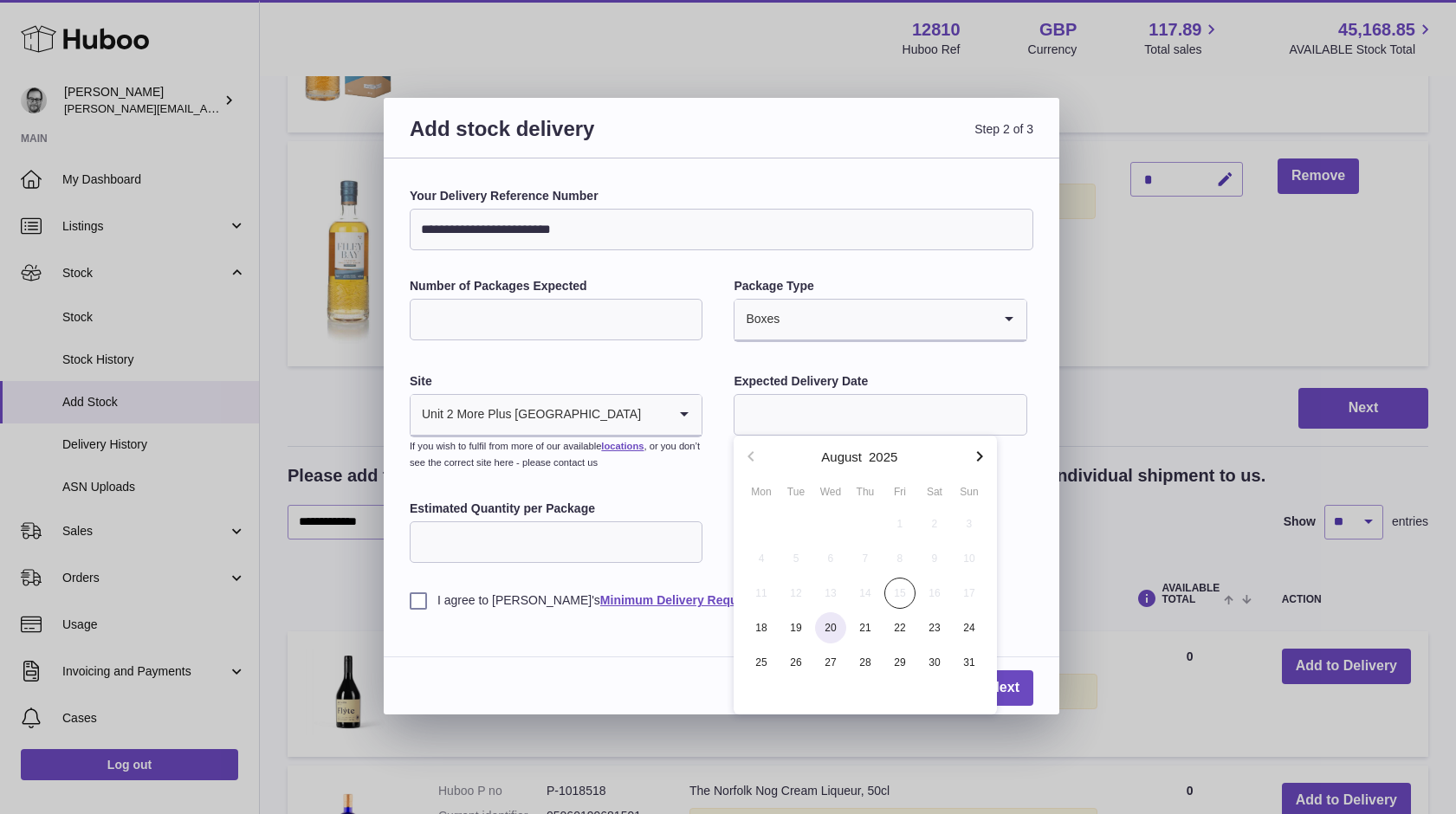
click at [833, 627] on span "20" at bounding box center [830, 628] width 31 height 31
type input "**********"
click at [468, 544] on input "Estimated Quantity per Package" at bounding box center [556, 542] width 293 height 42
type input "*"
click at [419, 600] on label "I agree to Huboo's Minimum Delivery Requirements" at bounding box center [722, 600] width 624 height 17
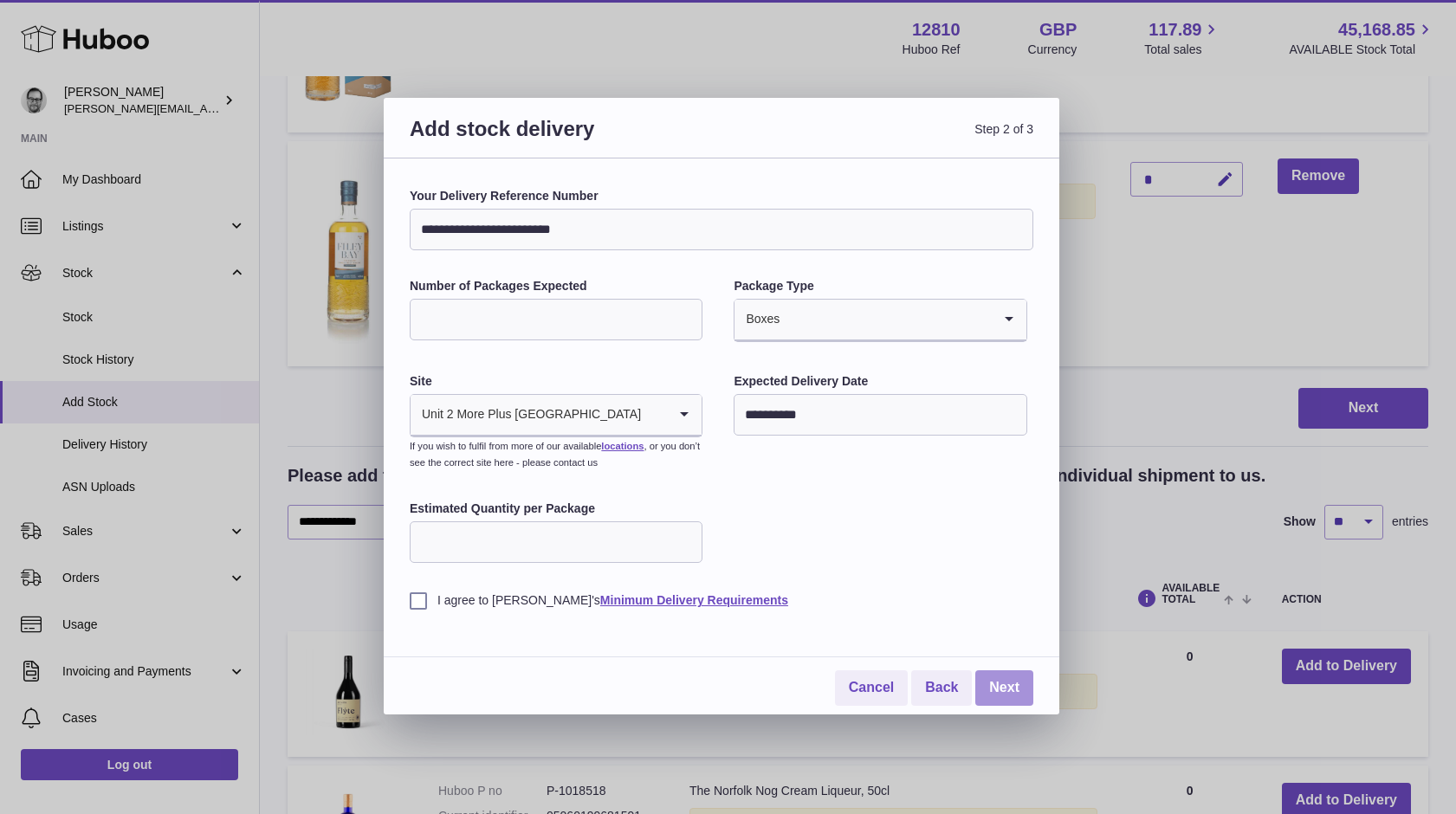
click at [1021, 679] on link "Next" at bounding box center [1004, 688] width 58 height 35
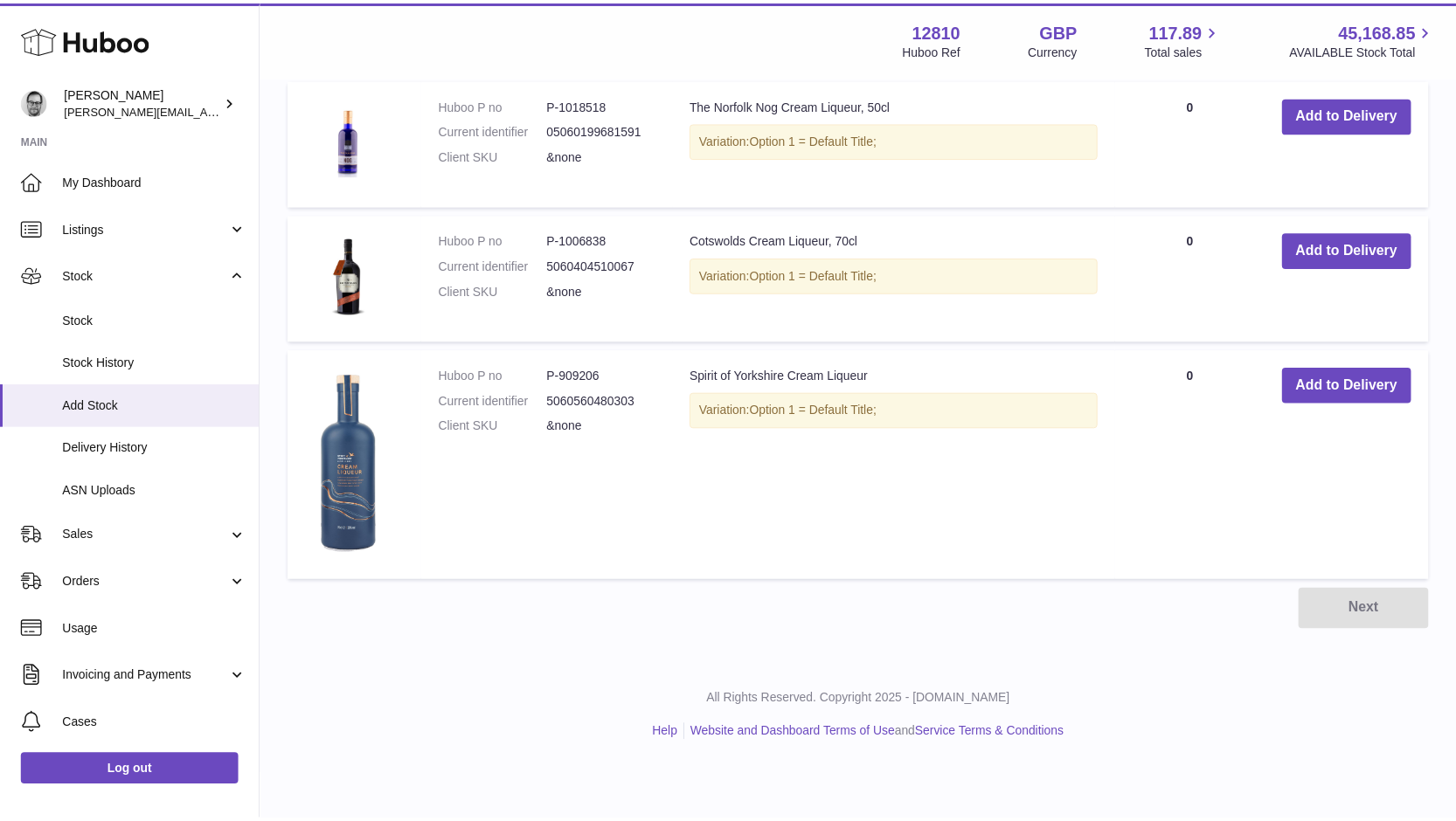
scroll to position [559, 0]
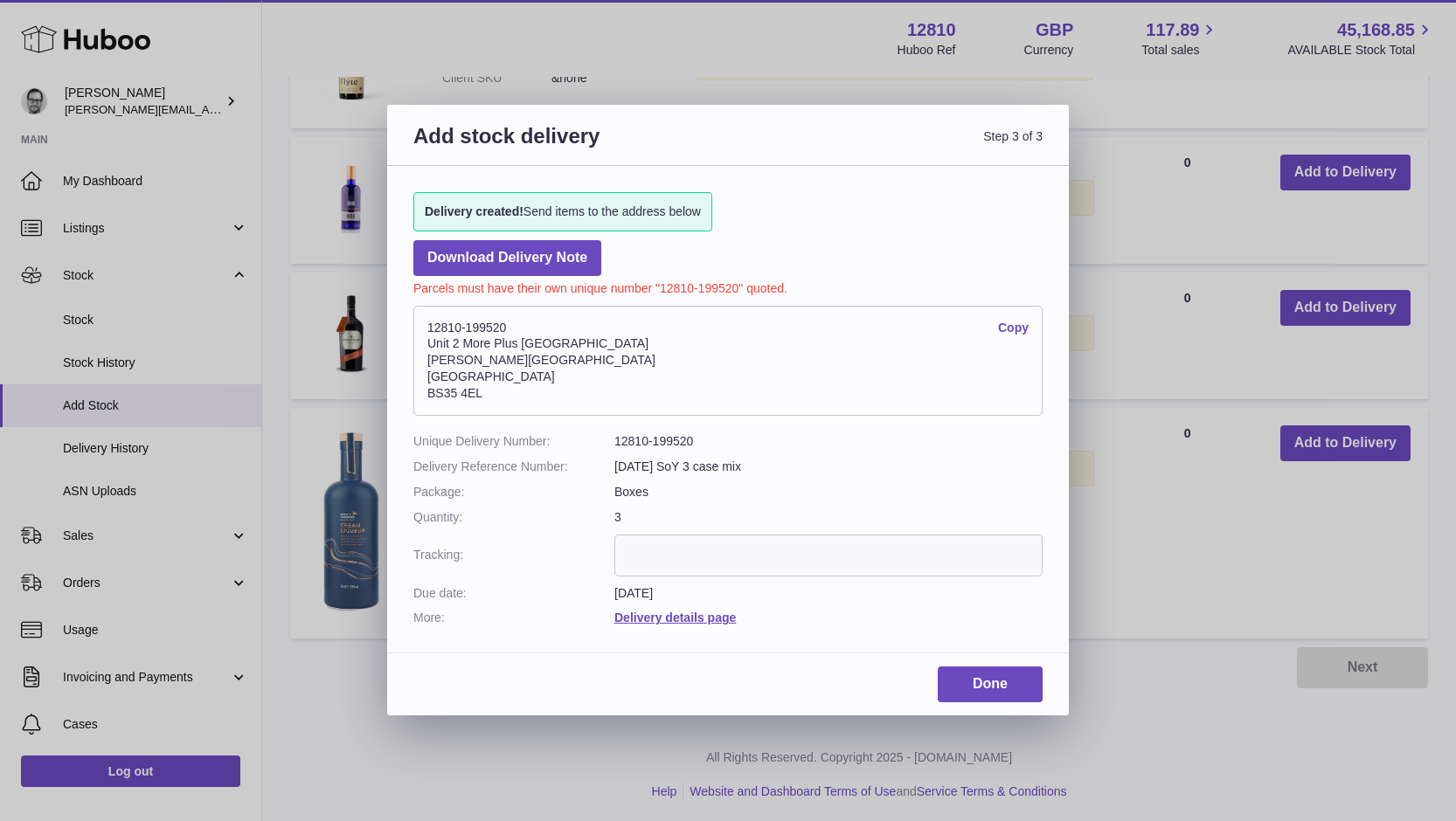
click at [683, 439] on dd "12810-199520" at bounding box center [828, 441] width 428 height 17
copy dd "199520"
click at [970, 676] on link "Done" at bounding box center [991, 685] width 105 height 36
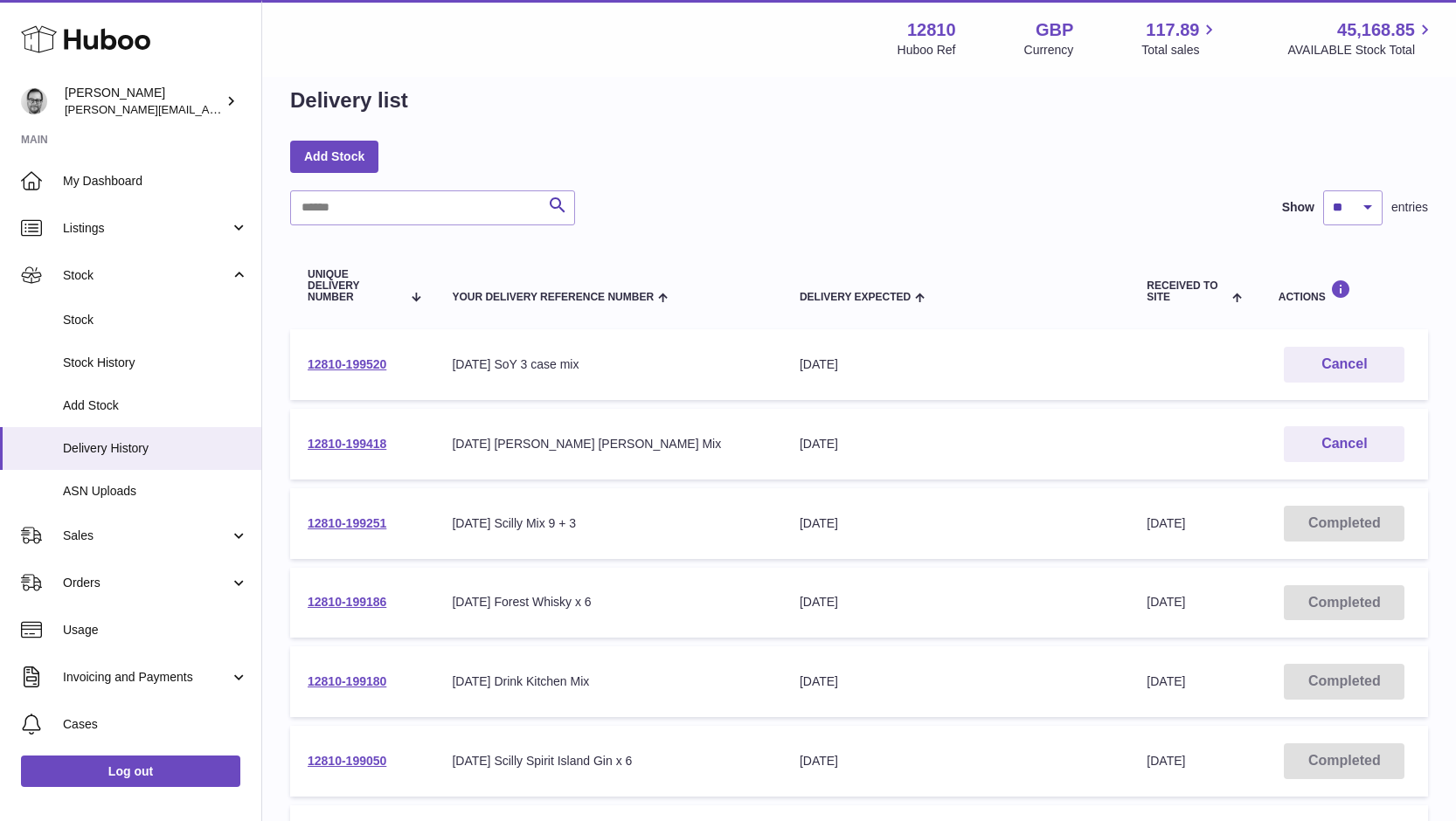
scroll to position [53, 0]
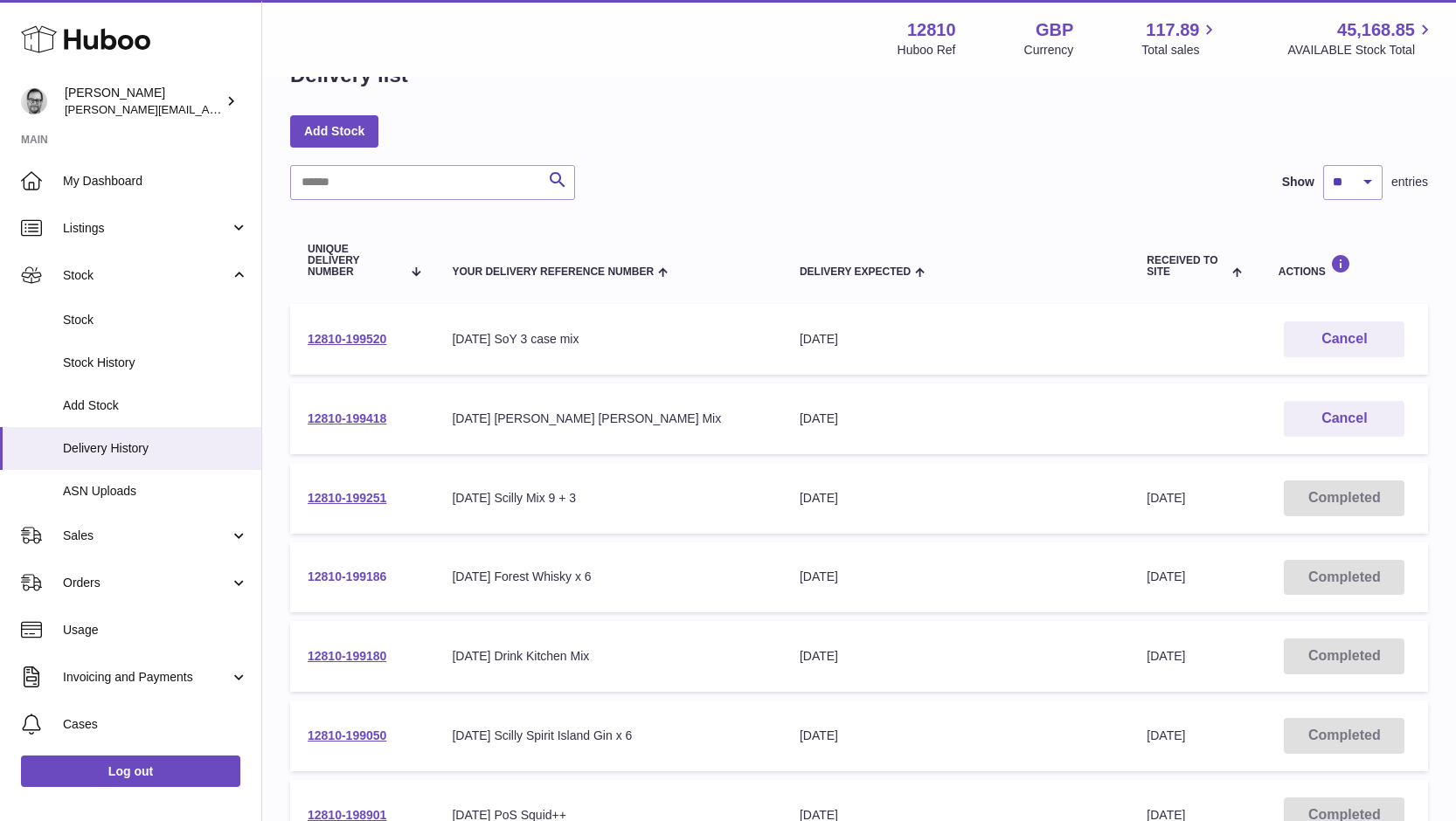
click at [340, 577] on link "12810-199186" at bounding box center [347, 577] width 78 height 14
click at [336, 498] on link "12810-199251" at bounding box center [347, 498] width 78 height 14
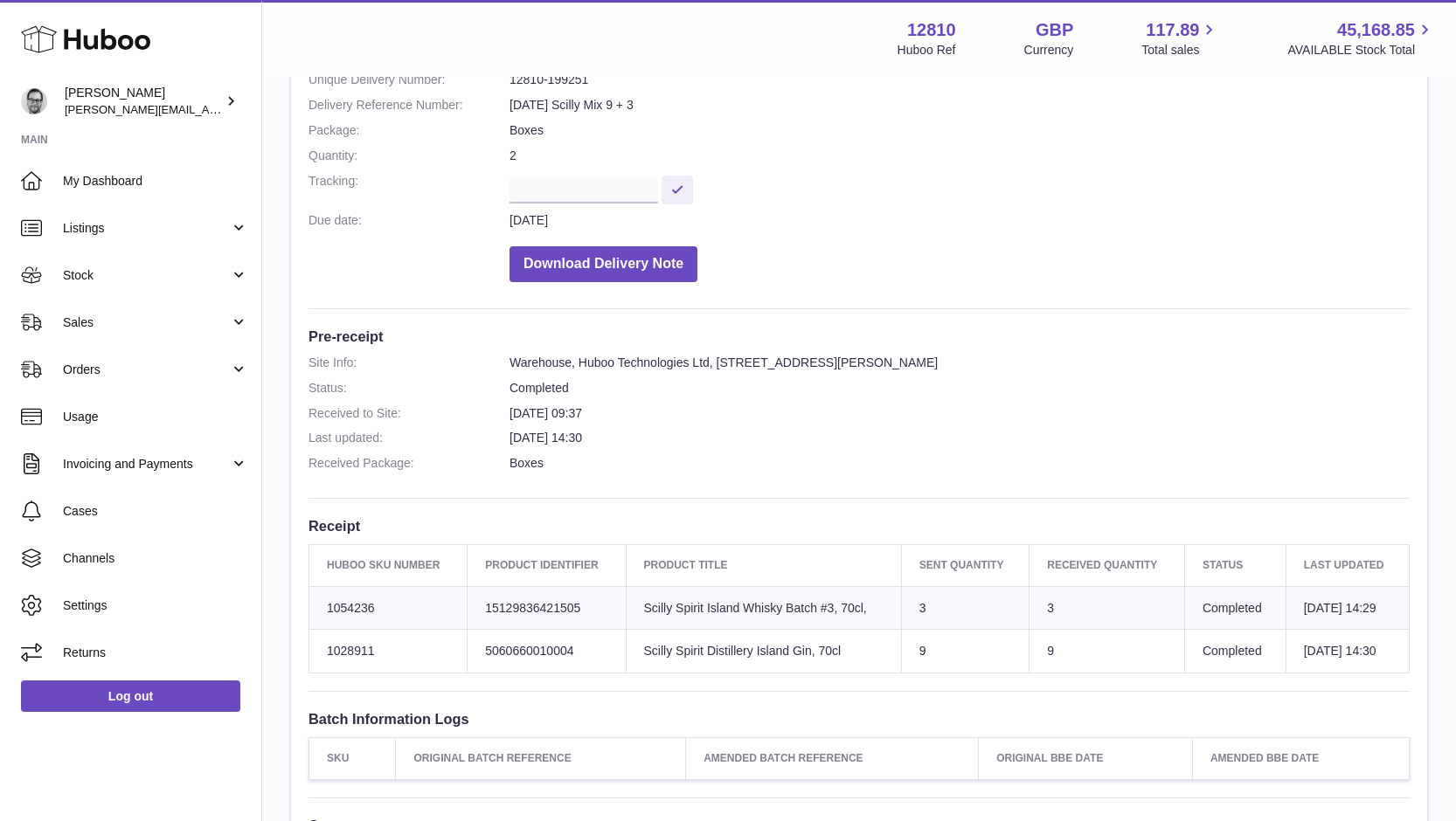
scroll to position [185, 0]
